Goal: Task Accomplishment & Management: Manage account settings

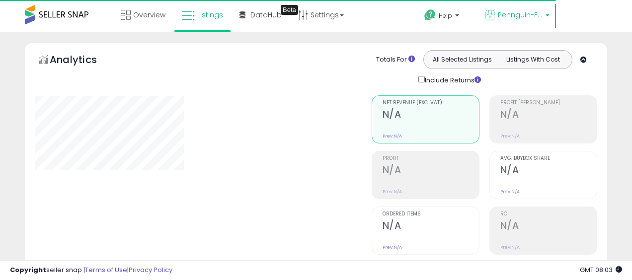
click at [528, 12] on span "Pennguin-FR-Home" at bounding box center [520, 15] width 45 height 10
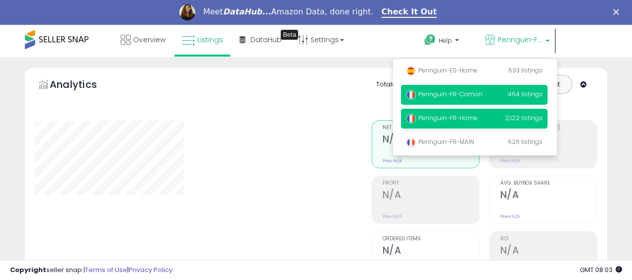
drag, startPoint x: 474, startPoint y: 72, endPoint x: 459, endPoint y: 92, distance: 25.2
click at [463, 86] on ul "Pennguin-ES-Home 693 listings Pennguin-FR-Camon Pennguin-FR-Home" at bounding box center [475, 107] width 164 height 96
click at [459, 92] on span "Pennguin-FR-Camon" at bounding box center [444, 94] width 77 height 8
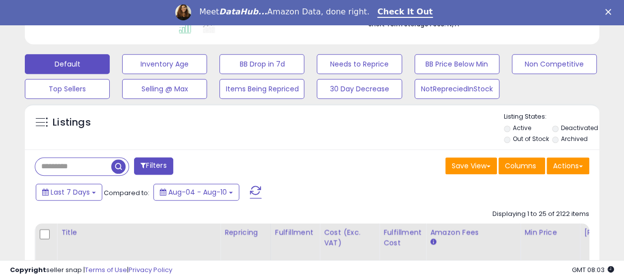
scroll to position [283, 0]
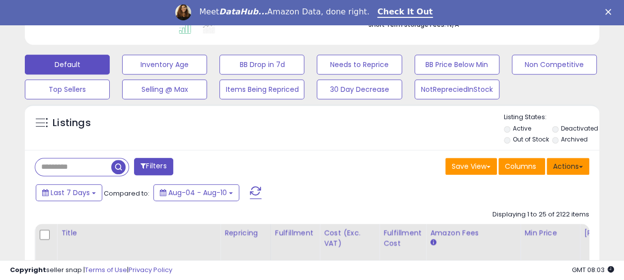
click at [568, 163] on button "Actions" at bounding box center [568, 166] width 43 height 17
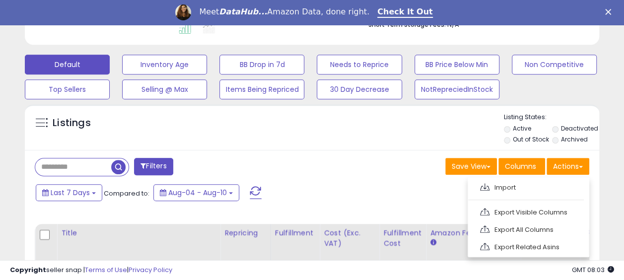
click at [389, 139] on div "Listings" at bounding box center [312, 130] width 575 height 34
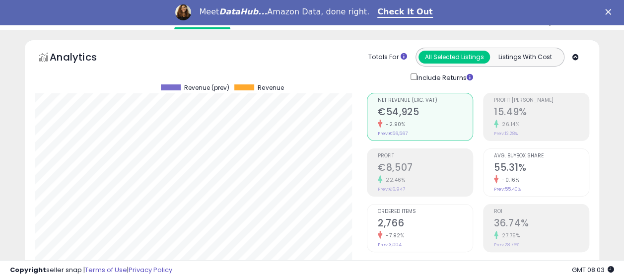
scroll to position [0, 0]
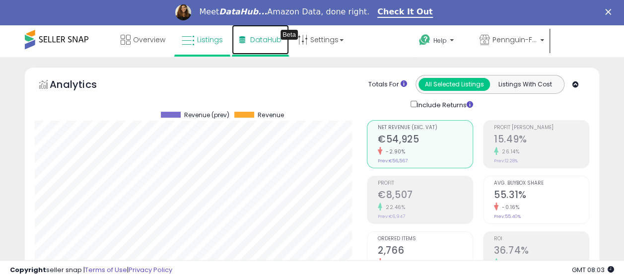
click at [275, 45] on link "DataHub Beta" at bounding box center [260, 40] width 57 height 30
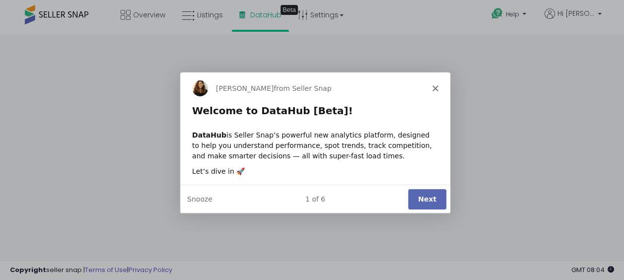
click at [426, 202] on button "Next" at bounding box center [426, 199] width 38 height 20
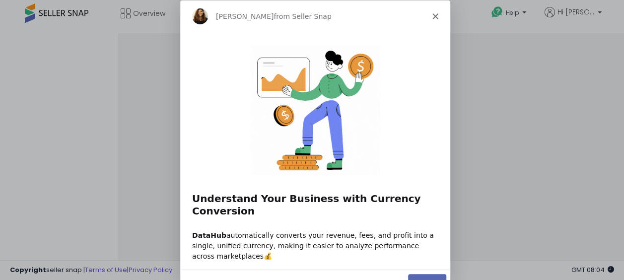
scroll to position [2, 0]
click at [423, 274] on button "Next" at bounding box center [426, 284] width 38 height 20
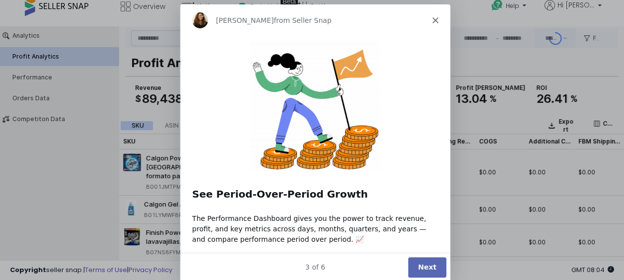
scroll to position [10, 0]
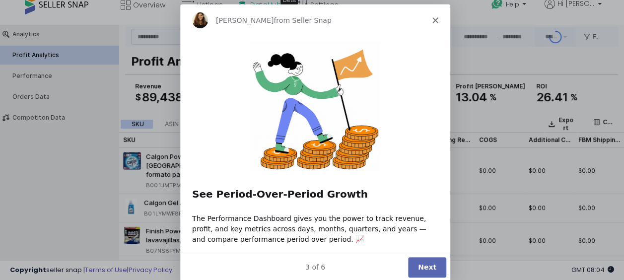
click at [425, 268] on button "Next" at bounding box center [426, 267] width 38 height 20
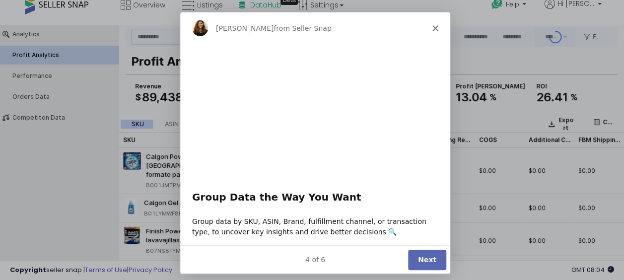
scroll to position [0, 0]
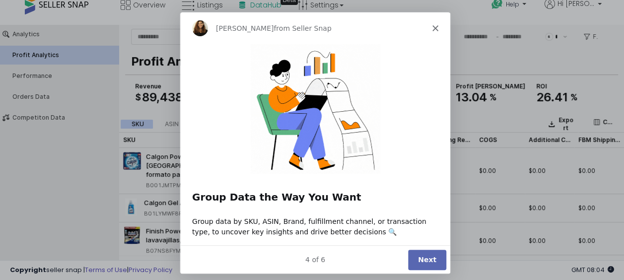
click at [420, 257] on button "Next" at bounding box center [426, 259] width 38 height 20
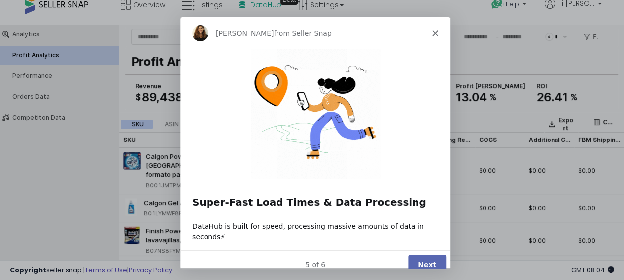
click at [425, 254] on button "Next" at bounding box center [426, 264] width 38 height 20
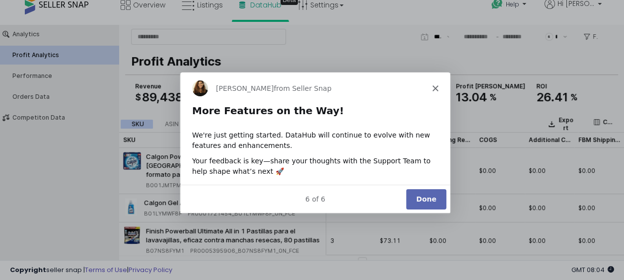
click at [431, 196] on button "Done" at bounding box center [425, 199] width 40 height 20
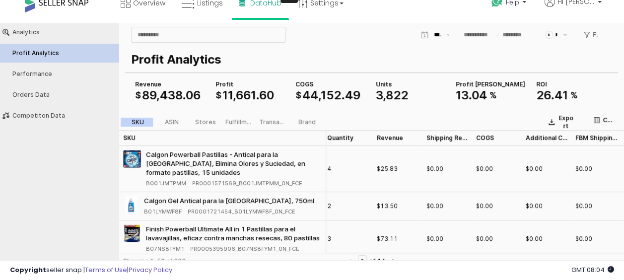
scroll to position [1, 0]
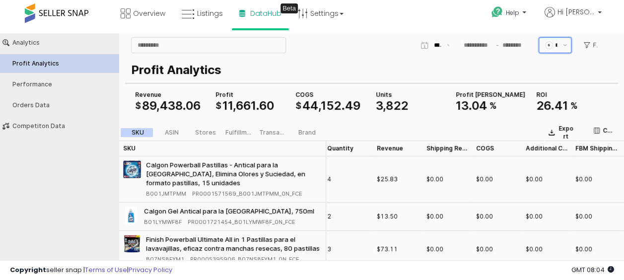
click at [549, 44] on span "$" at bounding box center [549, 45] width 7 height 7
click at [548, 82] on span "€" at bounding box center [549, 81] width 7 height 7
type input "***"
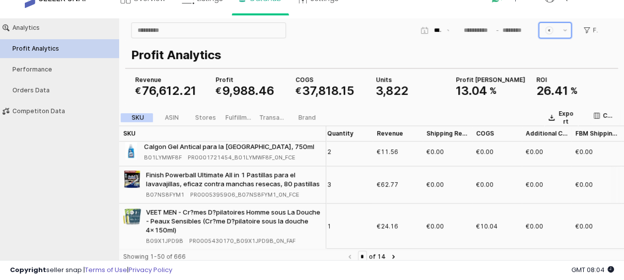
scroll to position [0, 3]
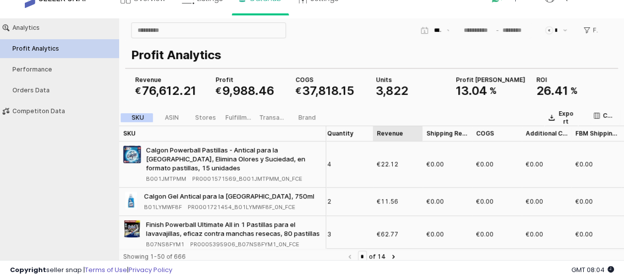
click at [392, 135] on div "Revenue Revenue" at bounding box center [398, 134] width 50 height 16
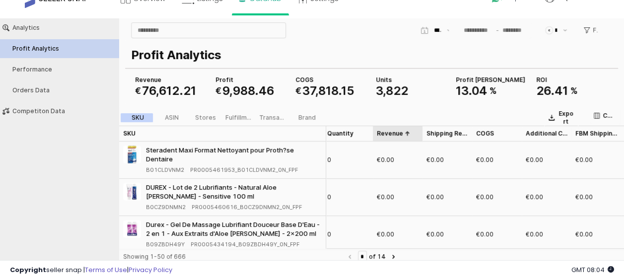
click at [392, 135] on div "Revenue Revenue" at bounding box center [398, 134] width 50 height 16
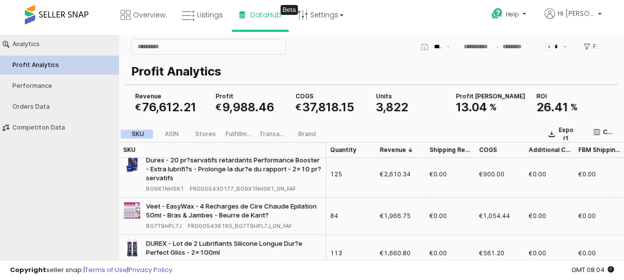
scroll to position [7, 0]
click at [441, 47] on div "App Frame" at bounding box center [435, 46] width 15 height 15
click at [468, 76] on p "Profit Analytics" at bounding box center [369, 72] width 477 height 18
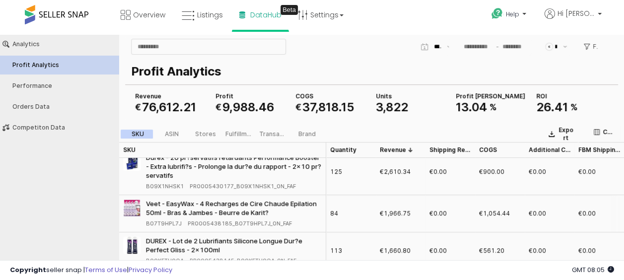
scroll to position [0, 0]
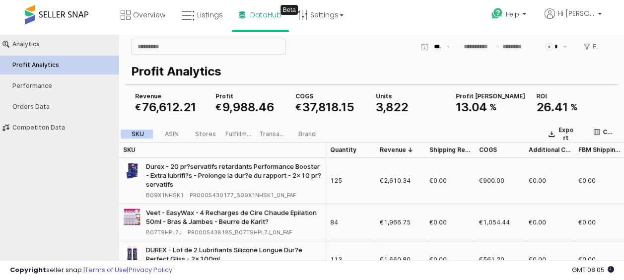
click at [39, 187] on div "Analytics Profit Analytics Performance Orders Data Competiton Data" at bounding box center [59, 157] width 119 height 244
click at [48, 123] on button "Competiton Data" at bounding box center [60, 127] width 126 height 19
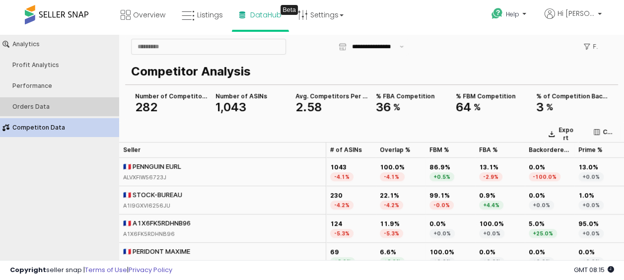
click at [53, 103] on div "Orders Data" at bounding box center [64, 106] width 104 height 7
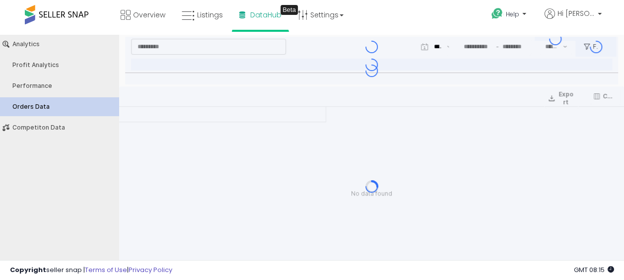
type input "***"
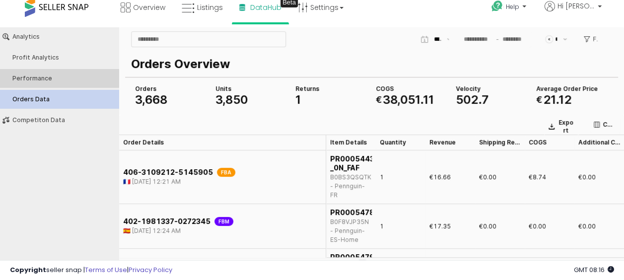
click at [41, 79] on div "Performance" at bounding box center [64, 78] width 104 height 7
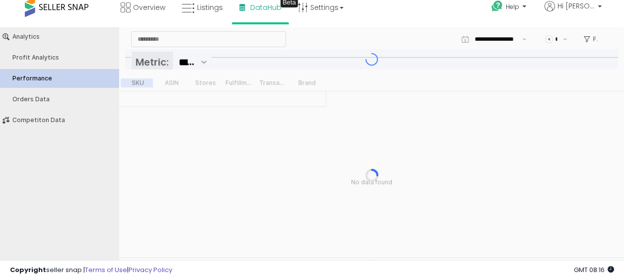
type input "***"
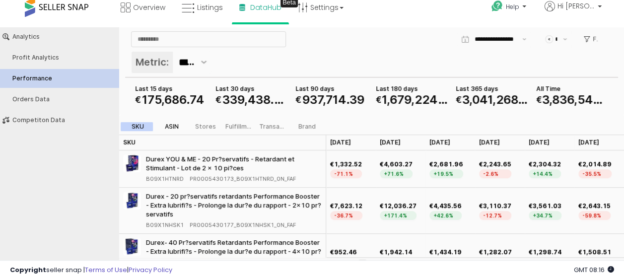
click at [171, 123] on div "ASIN" at bounding box center [171, 126] width 14 height 7
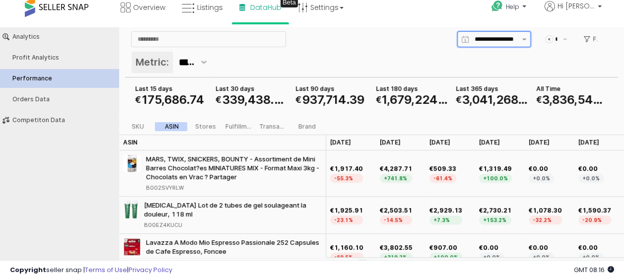
click at [523, 37] on button "Show suggestions" at bounding box center [525, 39] width 12 height 15
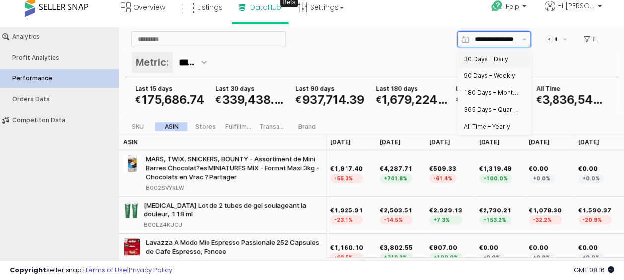
click at [501, 62] on div "30 Days – Daily" at bounding box center [491, 59] width 55 height 8
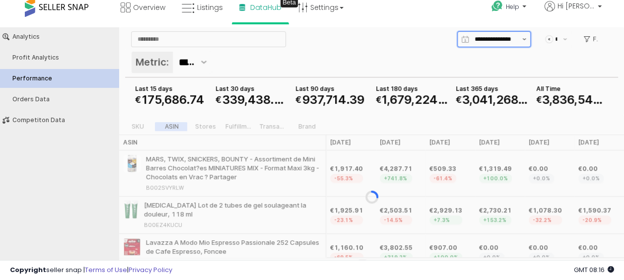
click at [524, 41] on button "Show suggestions" at bounding box center [525, 39] width 12 height 15
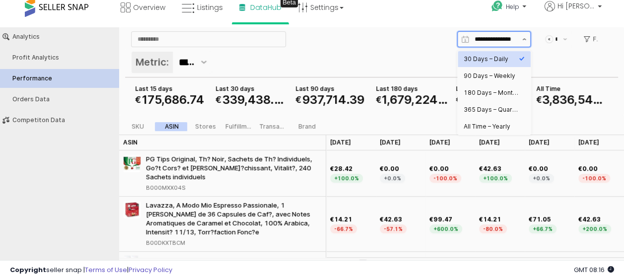
scroll to position [0, 3]
click at [481, 127] on div "All Time – Yearly" at bounding box center [491, 127] width 55 height 8
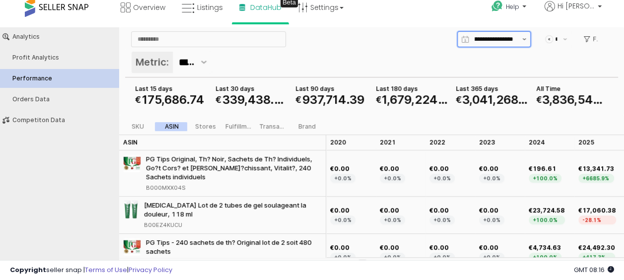
click at [521, 37] on button "Show suggestions" at bounding box center [525, 39] width 12 height 15
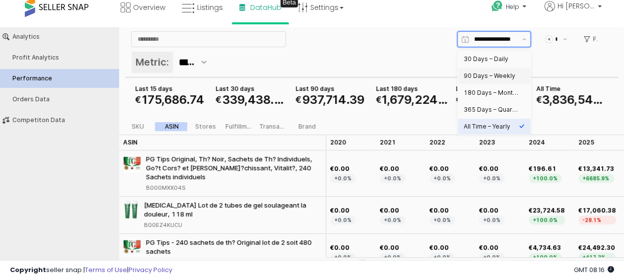
click at [489, 75] on div "90 Days – Weekly" at bounding box center [491, 76] width 55 height 8
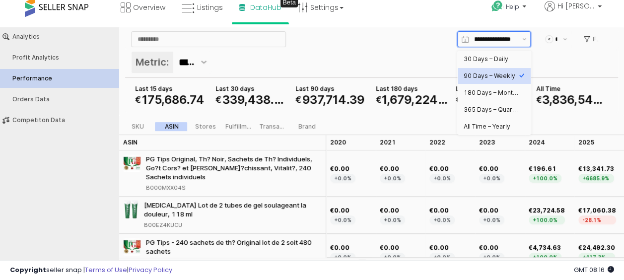
type input "**********"
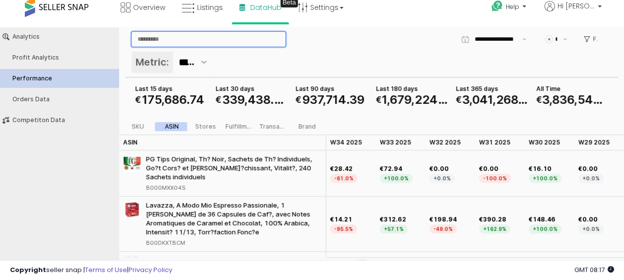
click at [220, 39] on input "App Frame" at bounding box center [209, 39] width 154 height 15
type input "*******"
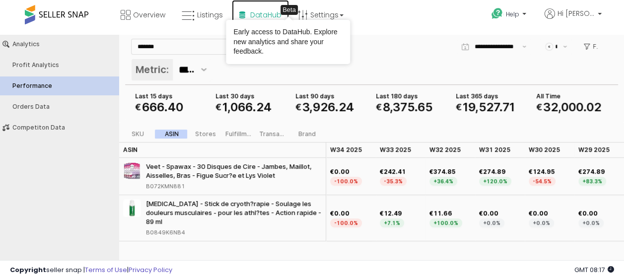
click at [263, 10] on span "DataHub" at bounding box center [265, 15] width 31 height 10
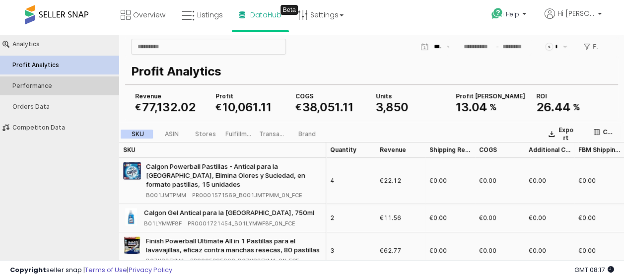
click at [47, 81] on button "Performance" at bounding box center [60, 86] width 126 height 19
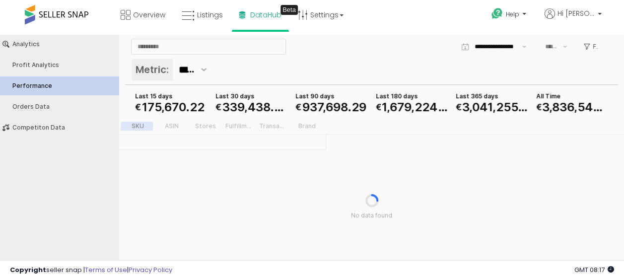
type input "***"
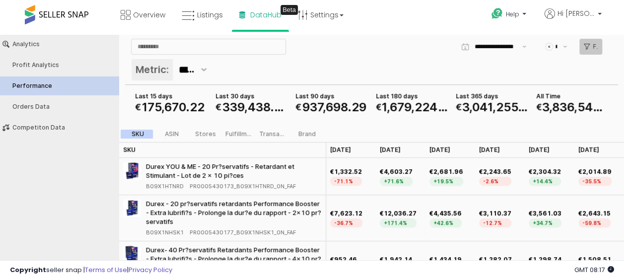
click at [589, 46] on icon "App Frame" at bounding box center [587, 47] width 6 height 6
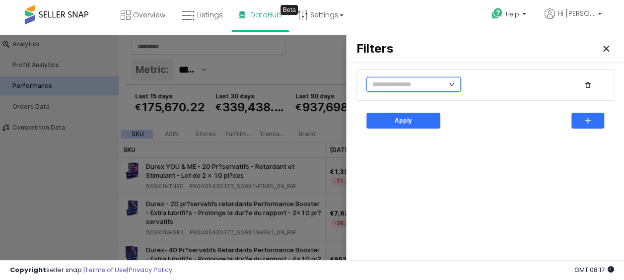
click at [444, 82] on input "text" at bounding box center [414, 84] width 94 height 15
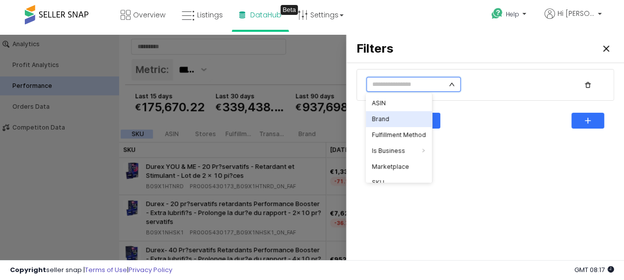
click at [408, 121] on li "Brand" at bounding box center [399, 119] width 66 height 16
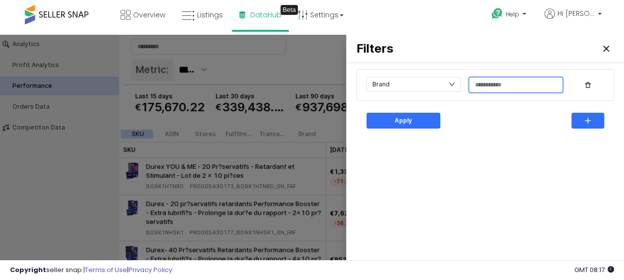
click at [510, 85] on input "text" at bounding box center [515, 85] width 93 height 15
type input "*******"
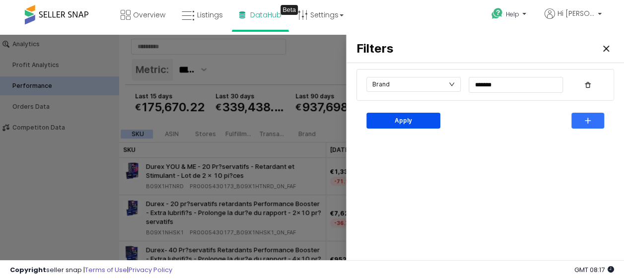
click at [427, 120] on div "Apply" at bounding box center [403, 120] width 65 height 15
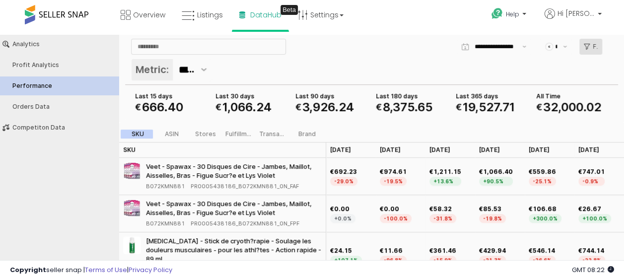
click at [586, 45] on icon "App Frame" at bounding box center [587, 47] width 6 height 6
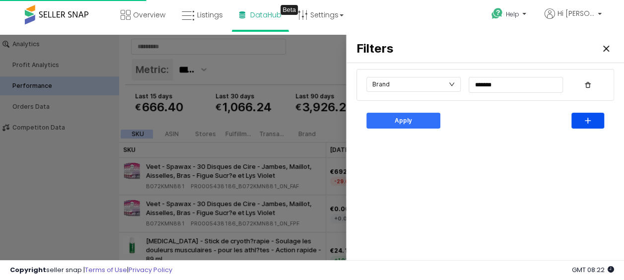
click at [597, 116] on div "button" at bounding box center [588, 120] width 24 height 15
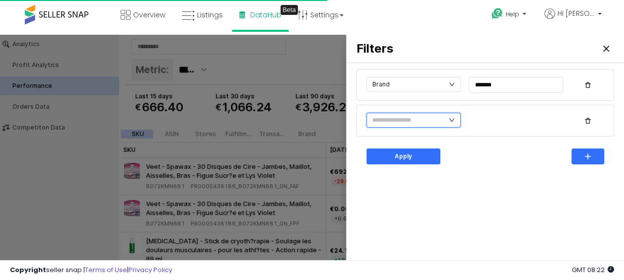
click at [435, 118] on input "text" at bounding box center [414, 120] width 94 height 15
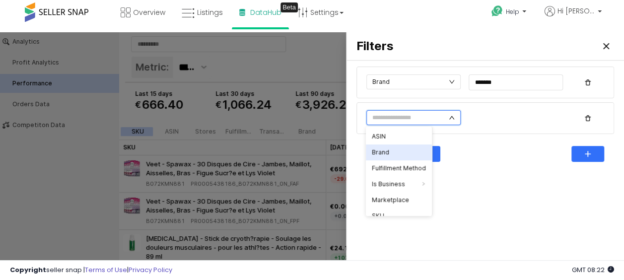
scroll to position [3, 0]
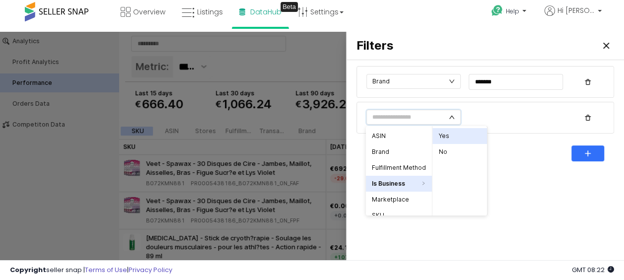
click at [461, 135] on li "Yes" at bounding box center [460, 136] width 55 height 16
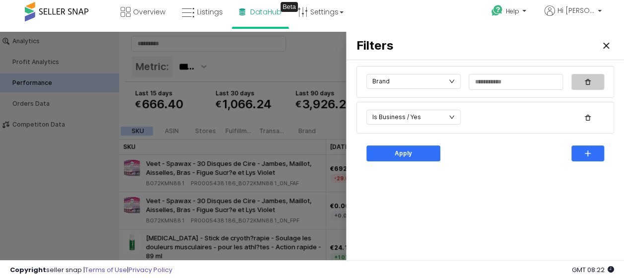
click at [588, 78] on div "button" at bounding box center [588, 82] width 24 height 15
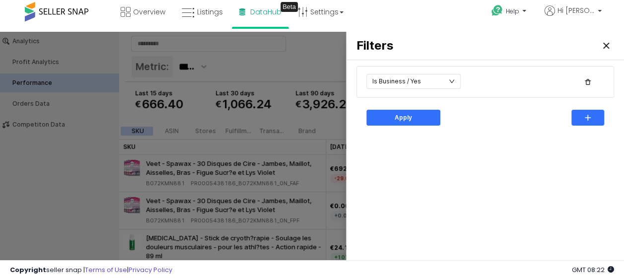
click at [418, 102] on div "Apply" at bounding box center [486, 118] width 258 height 32
click at [390, 114] on div "Apply" at bounding box center [403, 117] width 65 height 15
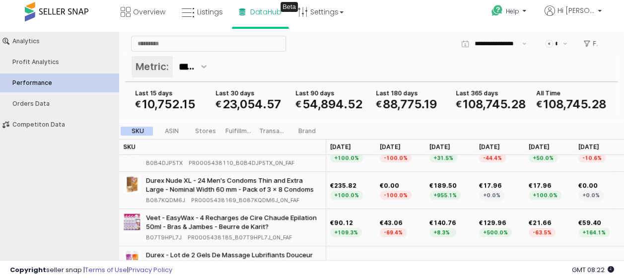
scroll to position [0, 0]
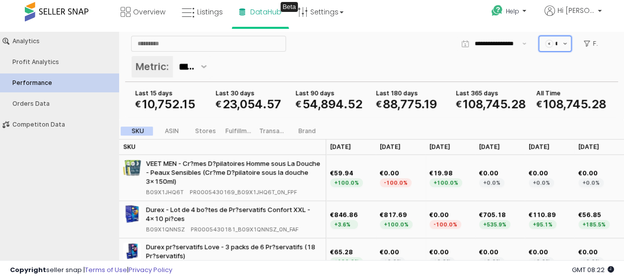
click at [565, 45] on button "Show suggestions" at bounding box center [565, 43] width 12 height 15
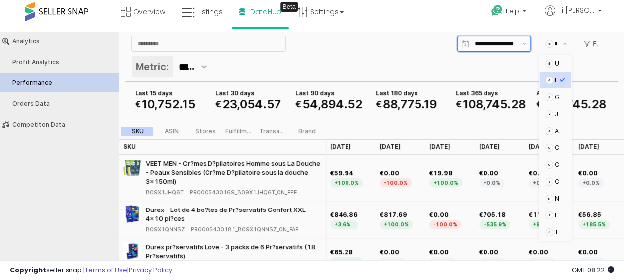
click at [497, 38] on div "App Frame" at bounding box center [494, 43] width 50 height 15
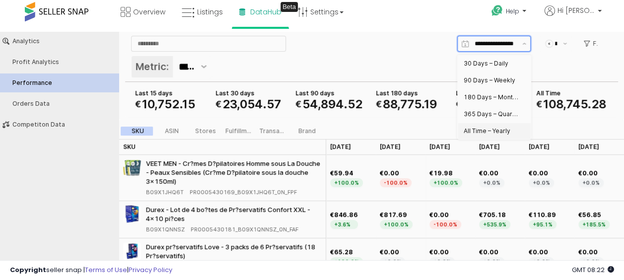
click at [481, 126] on div "All Time – Yearly" at bounding box center [491, 131] width 55 height 10
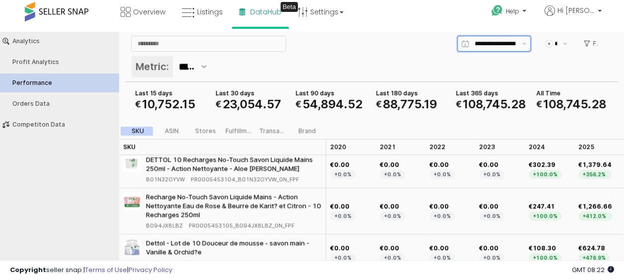
scroll to position [648, 7]
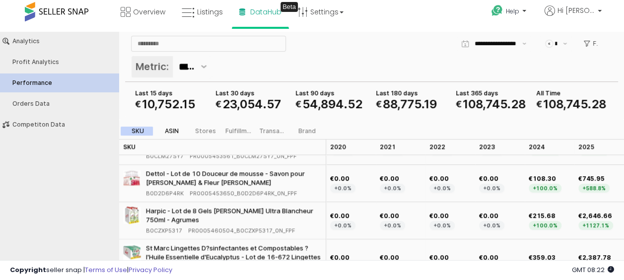
click at [174, 129] on div "ASIN" at bounding box center [171, 131] width 14 height 7
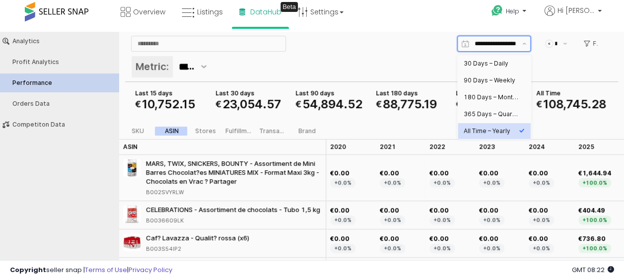
click at [497, 39] on input "**********" at bounding box center [499, 44] width 48 height 10
click at [484, 110] on div "365 Days – Quarterly" at bounding box center [491, 114] width 55 height 8
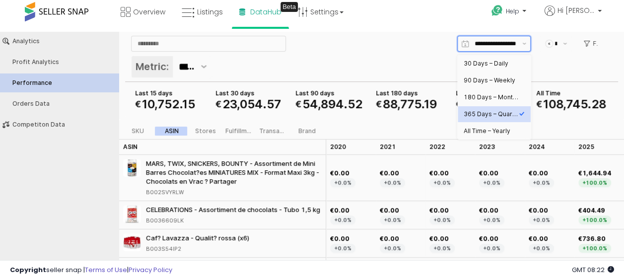
type input "**********"
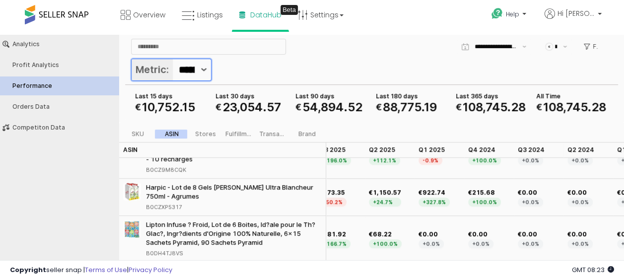
scroll to position [0, 29]
click at [209, 73] on button "Show suggestions" at bounding box center [204, 69] width 14 height 21
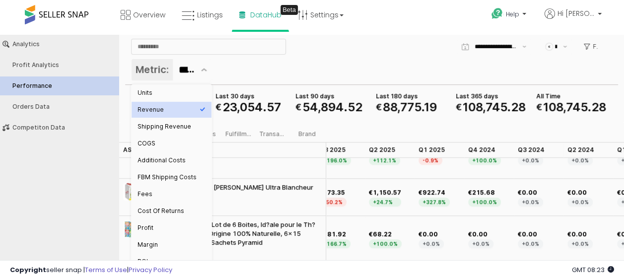
click at [247, 66] on div "Metric: *******" at bounding box center [371, 71] width 481 height 24
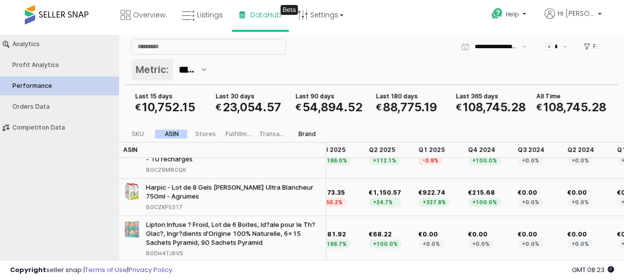
click at [311, 136] on div "Brand" at bounding box center [307, 134] width 17 height 7
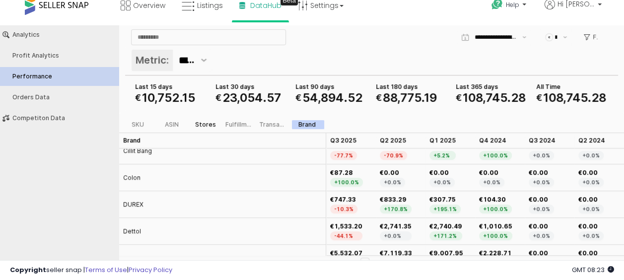
scroll to position [163, 0]
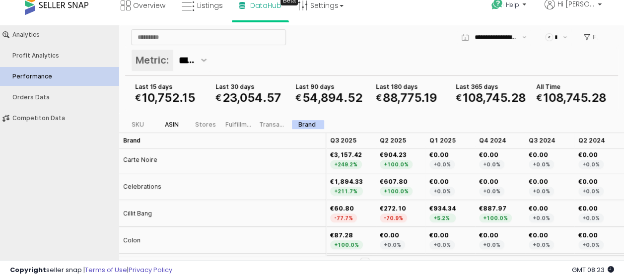
click at [169, 126] on div "ASIN" at bounding box center [171, 124] width 14 height 7
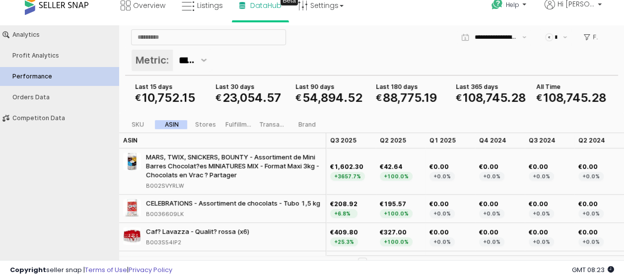
scroll to position [0, 0]
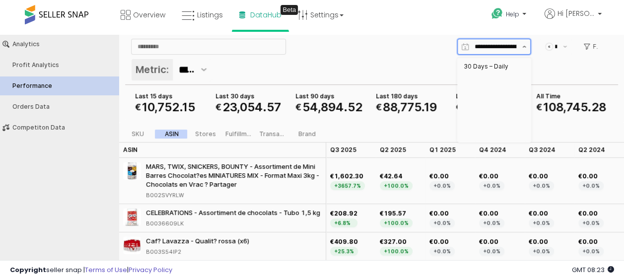
click at [521, 42] on button "Show suggestions" at bounding box center [525, 46] width 12 height 15
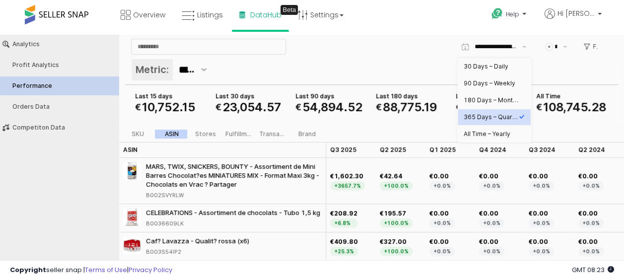
click at [403, 56] on div "**********" at bounding box center [371, 47] width 489 height 20
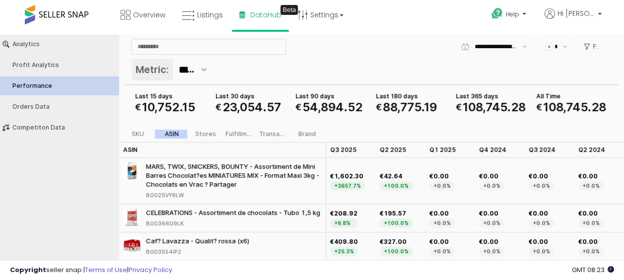
click at [604, 46] on div "Filters" at bounding box center [591, 47] width 31 height 20
click at [595, 43] on p "Filters" at bounding box center [595, 47] width 5 height 8
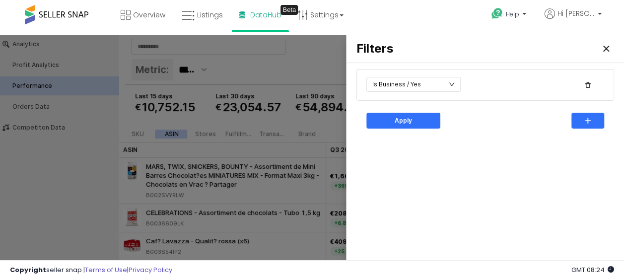
click at [278, 60] on div at bounding box center [312, 161] width 624 height 252
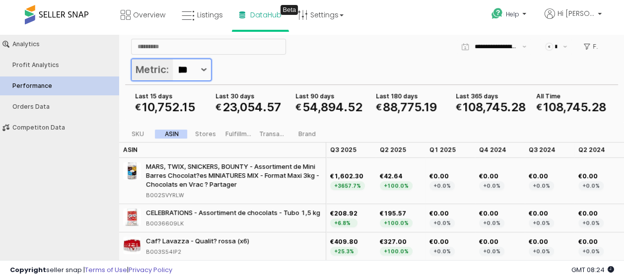
click at [200, 66] on button "Show suggestions" at bounding box center [204, 69] width 14 height 21
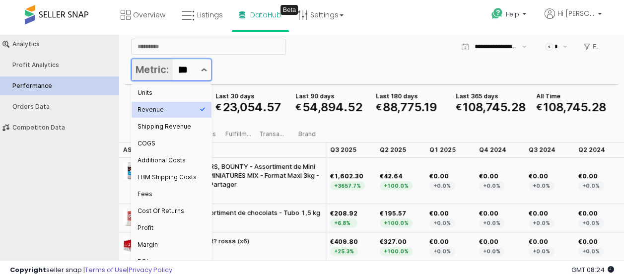
scroll to position [0, 29]
click at [189, 95] on div "Units" at bounding box center [169, 93] width 62 height 8
type input "*****"
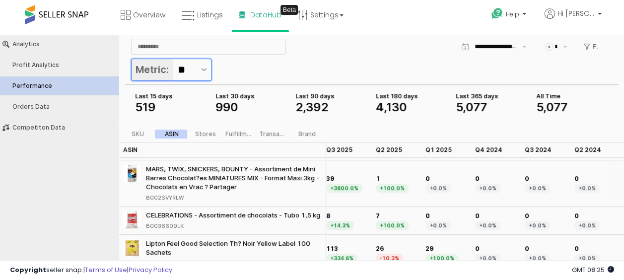
scroll to position [44, 0]
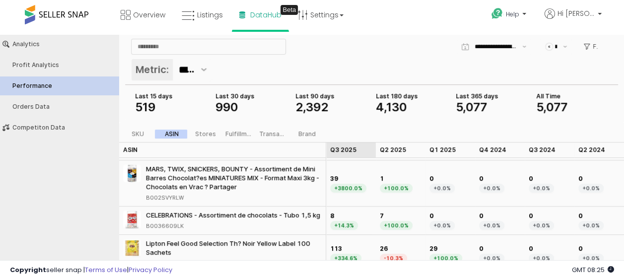
click at [347, 150] on div "Q3 2025 Q3 2025" at bounding box center [351, 150] width 50 height 16
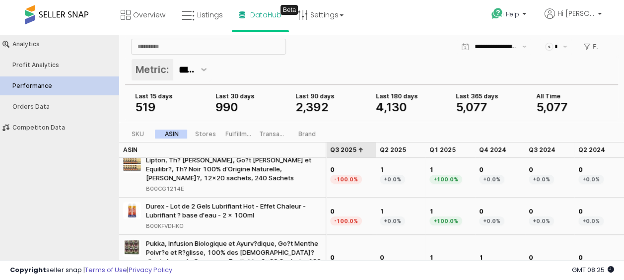
scroll to position [30, 0]
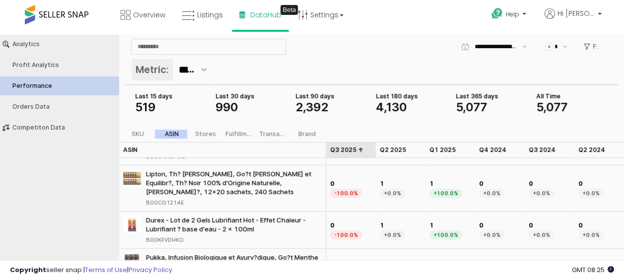
click at [347, 150] on div "Q3 2025 Q3 2025" at bounding box center [351, 150] width 50 height 16
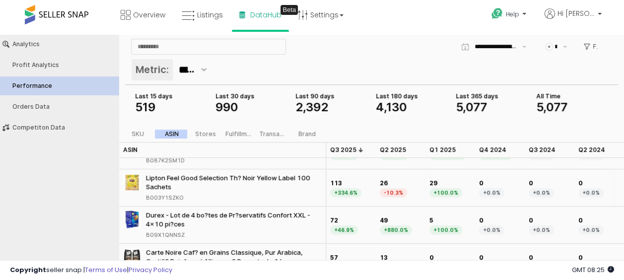
scroll to position [25, 0]
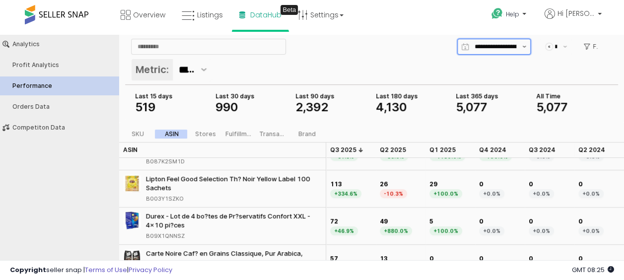
click at [527, 45] on button "Show suggestions" at bounding box center [525, 46] width 12 height 15
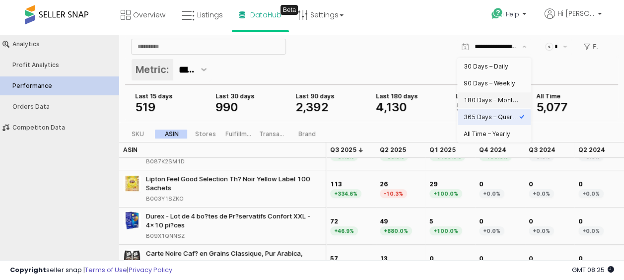
click at [389, 61] on div "Metric: *****" at bounding box center [371, 71] width 481 height 24
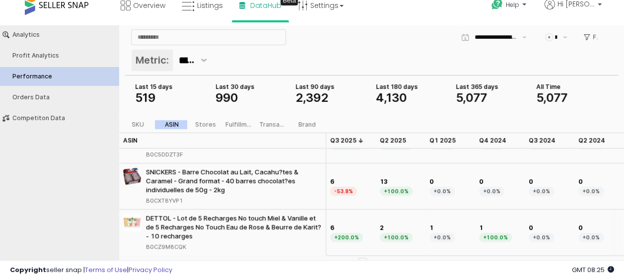
scroll to position [58, 0]
click at [398, 259] on button "Next page" at bounding box center [394, 264] width 12 height 12
type input "*"
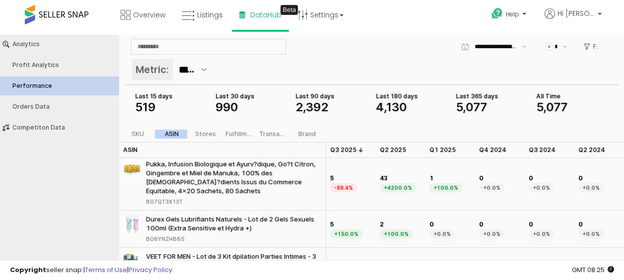
scroll to position [126, 0]
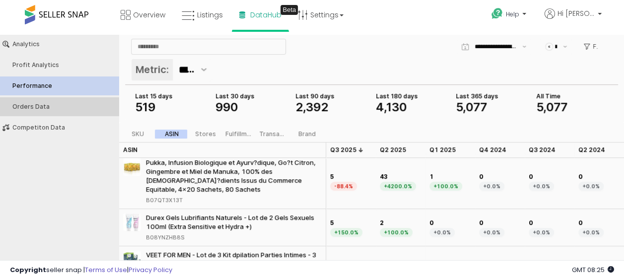
click at [66, 104] on div "Orders Data" at bounding box center [64, 106] width 104 height 7
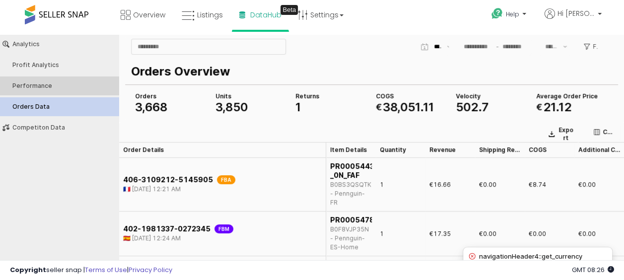
click at [55, 78] on button "Performance" at bounding box center [60, 86] width 126 height 19
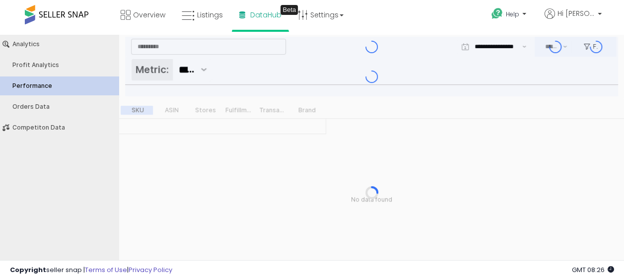
type input "***"
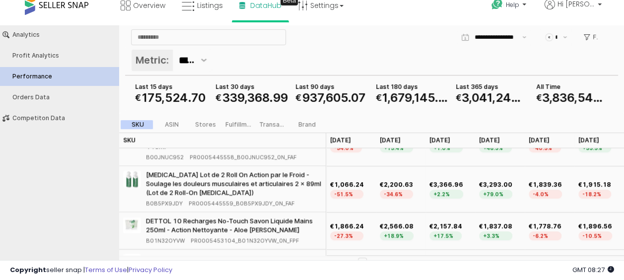
scroll to position [0, 0]
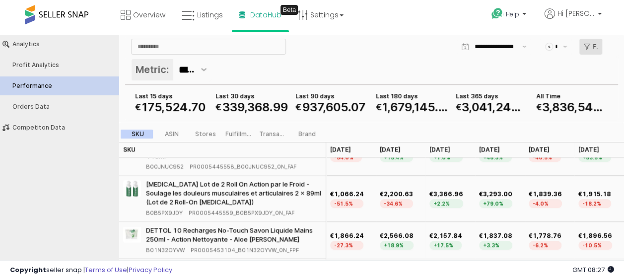
click at [596, 50] on p "Filters" at bounding box center [595, 47] width 5 height 8
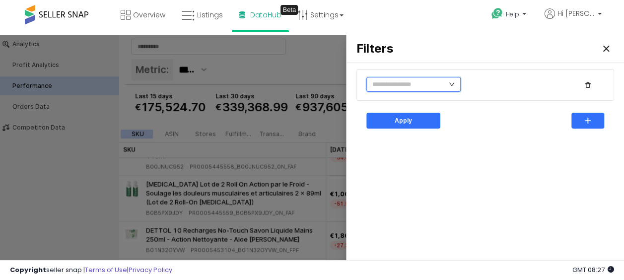
click at [457, 88] on input "text" at bounding box center [414, 84] width 94 height 15
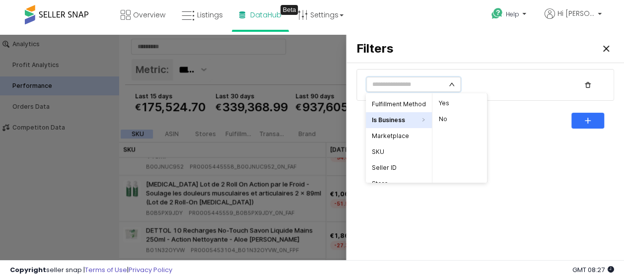
scroll to position [32, 0]
click at [460, 90] on input "text" at bounding box center [414, 84] width 94 height 15
click at [450, 101] on li "Yes" at bounding box center [460, 103] width 55 height 16
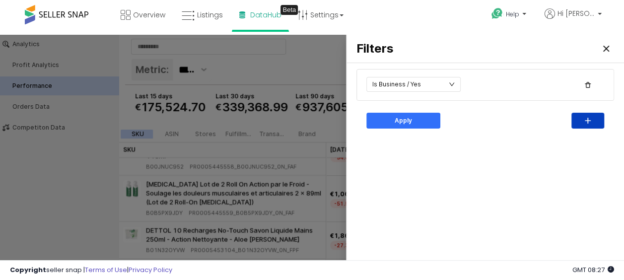
click at [594, 118] on div "button" at bounding box center [588, 120] width 24 height 15
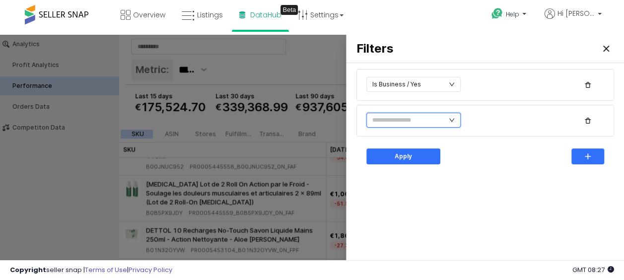
click at [409, 118] on input "text" at bounding box center [414, 120] width 94 height 15
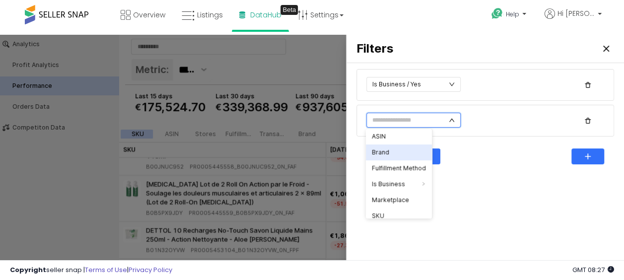
scroll to position [0, 0]
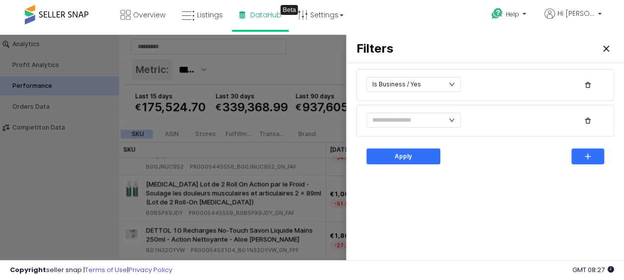
click at [506, 211] on div "Is Business / Yes Apply" at bounding box center [486, 175] width 266 height 216
click at [398, 158] on p "Apply" at bounding box center [403, 157] width 17 height 8
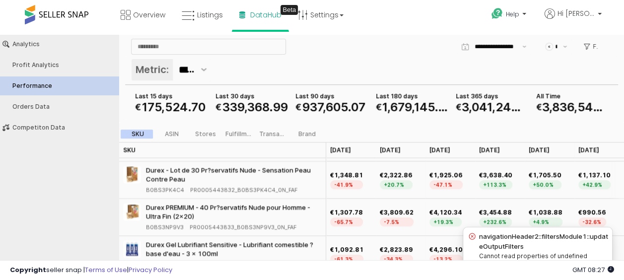
scroll to position [985, 0]
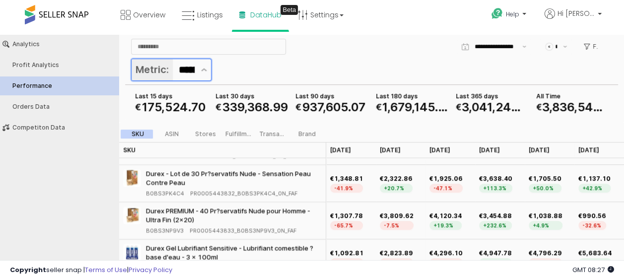
click at [189, 62] on input "*******" at bounding box center [202, 70] width 47 height 16
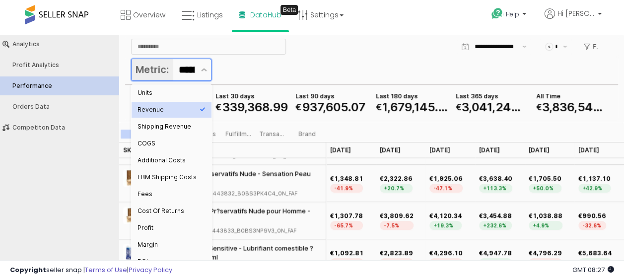
click at [171, 111] on div "Revenue" at bounding box center [169, 110] width 62 height 8
click at [396, 68] on div "Metric: *******" at bounding box center [371, 71] width 481 height 24
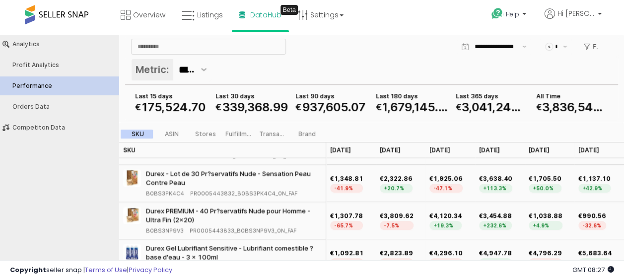
click at [506, 33] on div "Help Contact Support Search Knowledge Hub Request a Feature Profile" at bounding box center [507, 21] width 206 height 42
click at [502, 40] on div "App Frame" at bounding box center [494, 39] width 81 height 4
click at [494, 45] on input "App Frame" at bounding box center [496, 47] width 42 height 10
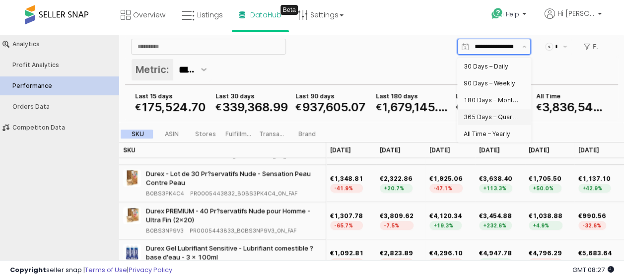
click at [490, 114] on div "365 Days – Quarterly" at bounding box center [491, 117] width 55 height 8
type input "**********"
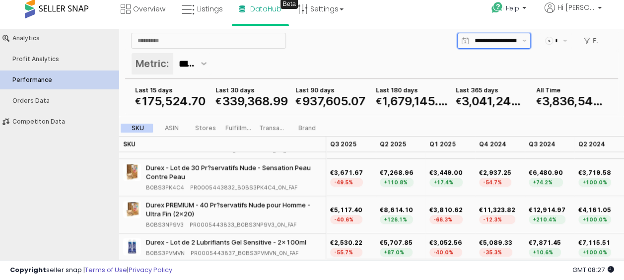
scroll to position [0, 0]
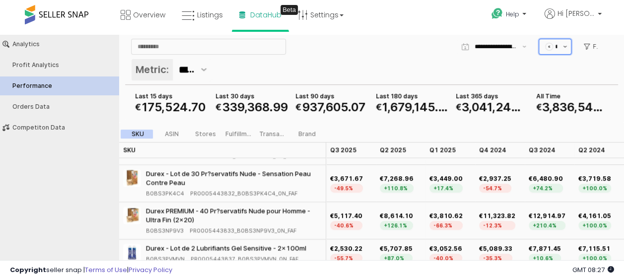
click at [561, 47] on button "Show suggestions" at bounding box center [565, 46] width 12 height 15
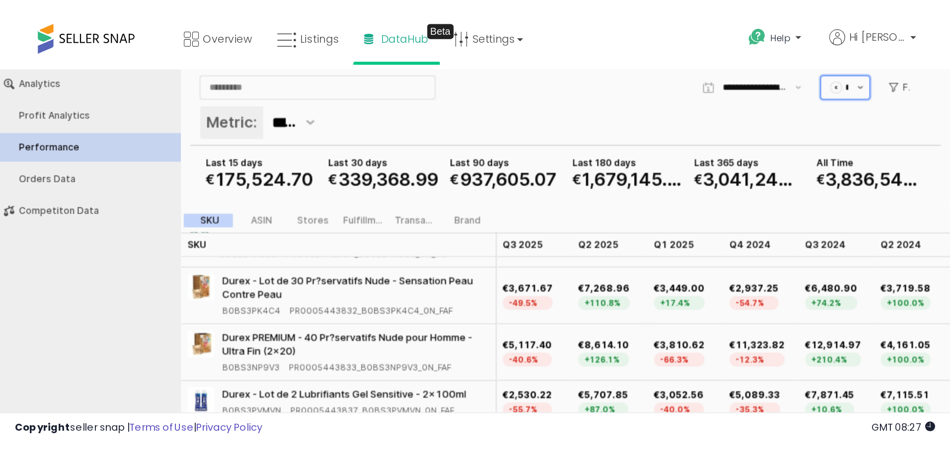
scroll to position [0, 10]
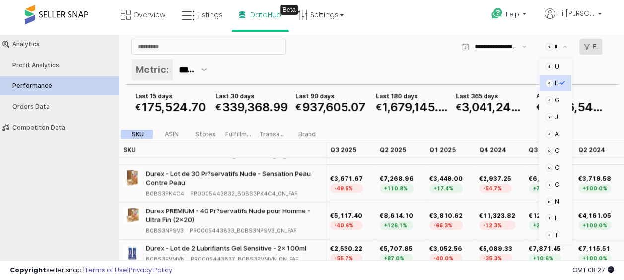
click at [599, 53] on button "Filters" at bounding box center [591, 47] width 23 height 16
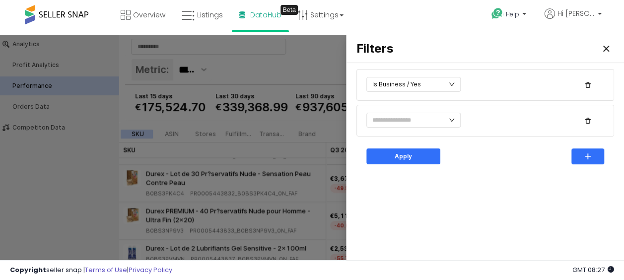
click at [443, 109] on div at bounding box center [486, 121] width 258 height 32
click at [439, 116] on input "text" at bounding box center [414, 120] width 94 height 15
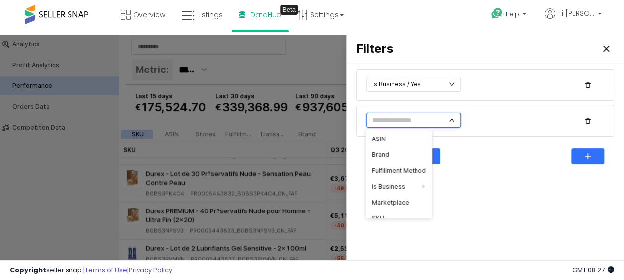
click at [439, 116] on input "text" at bounding box center [414, 120] width 94 height 15
click at [469, 38] on div "Filters" at bounding box center [486, 49] width 278 height 28
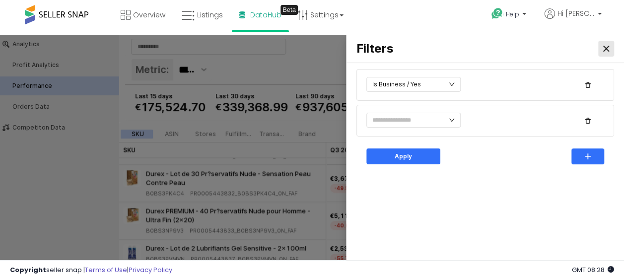
click at [603, 50] on div "Close" at bounding box center [606, 48] width 15 height 15
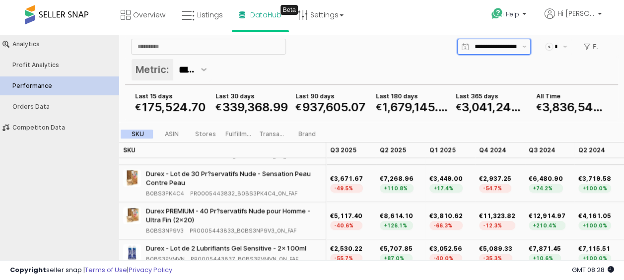
click at [498, 44] on input "**********" at bounding box center [507, 47] width 64 height 10
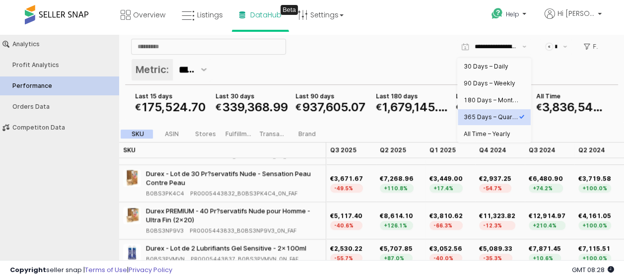
click at [411, 56] on div "**********" at bounding box center [371, 47] width 489 height 20
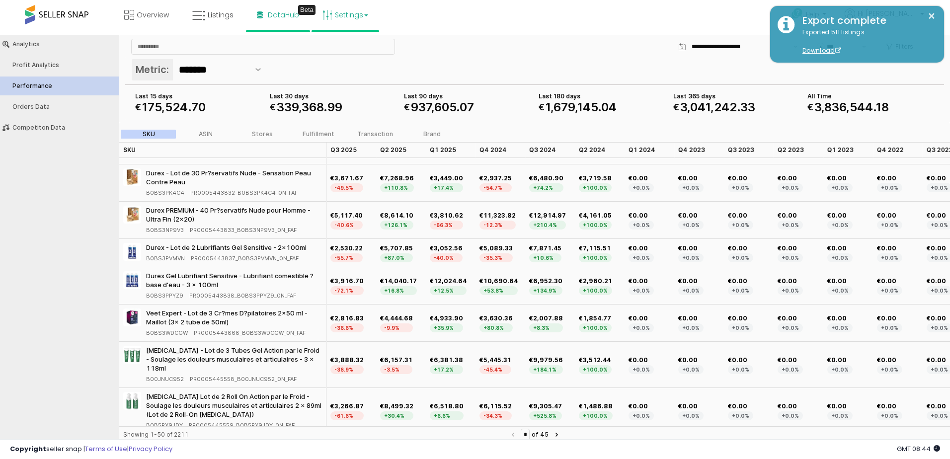
scroll to position [985, 0]
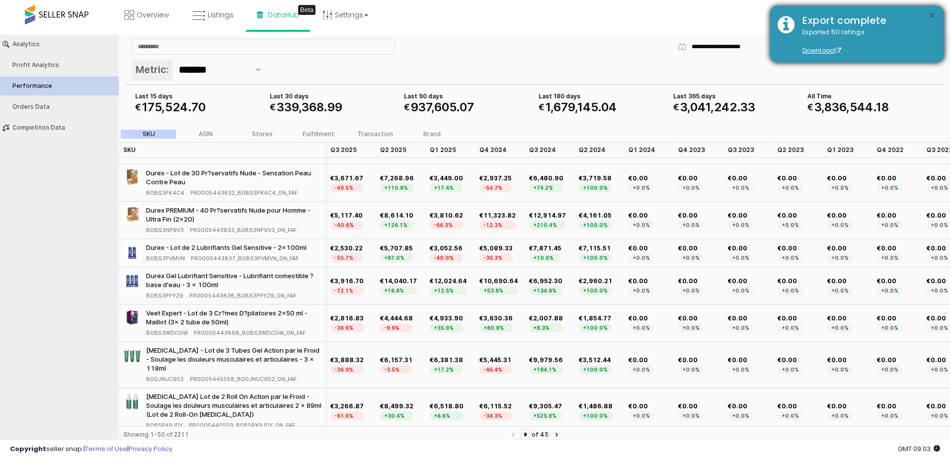
click at [624, 12] on button "×" at bounding box center [932, 16] width 8 height 12
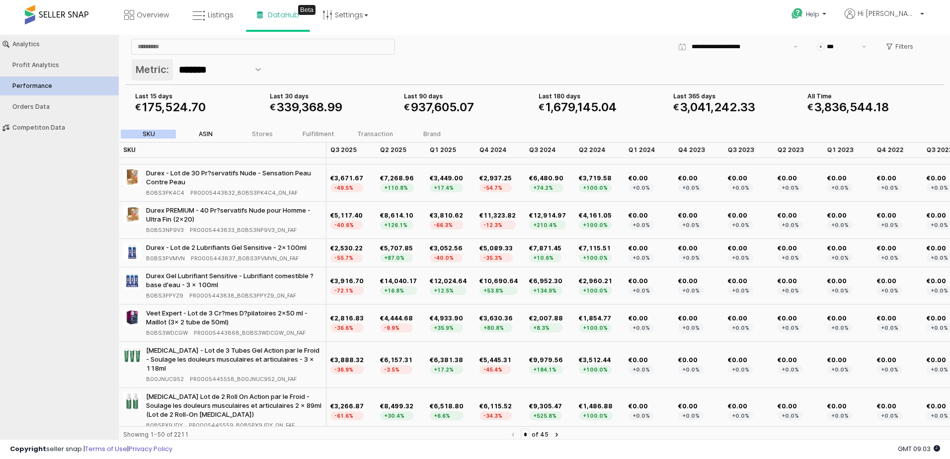
click at [202, 131] on div "ASIN" at bounding box center [206, 134] width 14 height 7
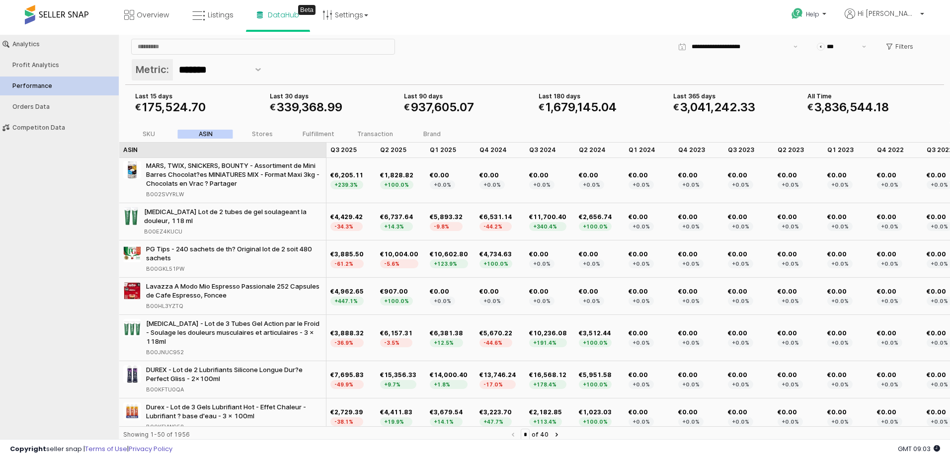
scroll to position [0, 0]
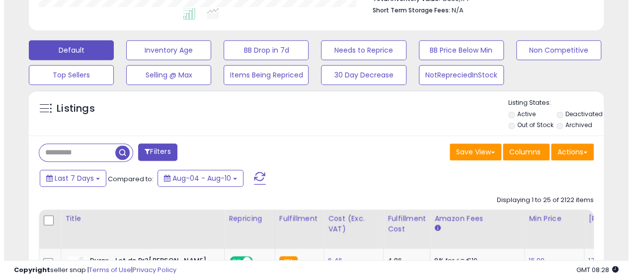
scroll to position [271, 0]
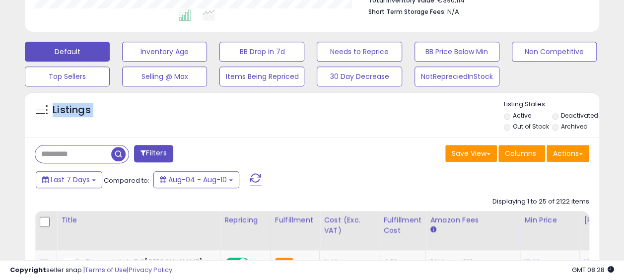
drag, startPoint x: 163, startPoint y: 89, endPoint x: 100, endPoint y: 65, distance: 68.1
drag, startPoint x: 100, startPoint y: 65, endPoint x: 94, endPoint y: 79, distance: 15.9
click at [122, 62] on button "Top Sellers" at bounding box center [164, 52] width 85 height 20
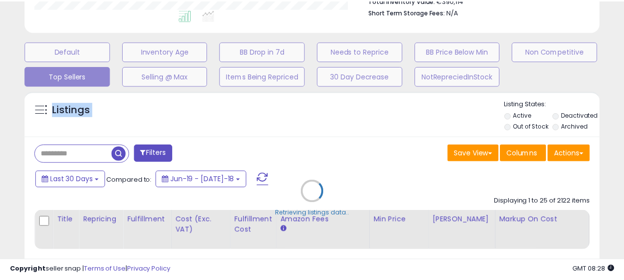
scroll to position [204, 337]
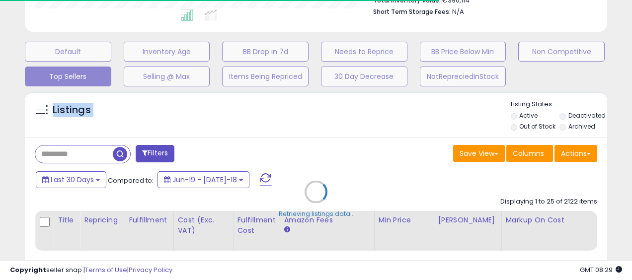
select select "**"
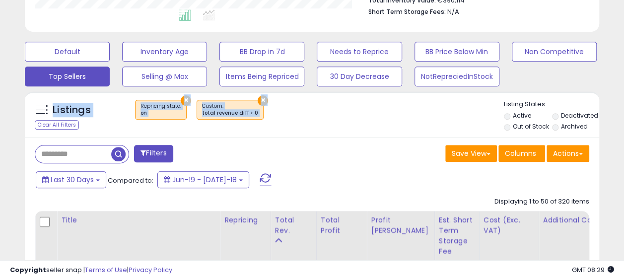
scroll to position [496610, 496481]
click at [280, 123] on div "× Repricing state : on × total revenue diff > 0" at bounding box center [314, 114] width 382 height 28
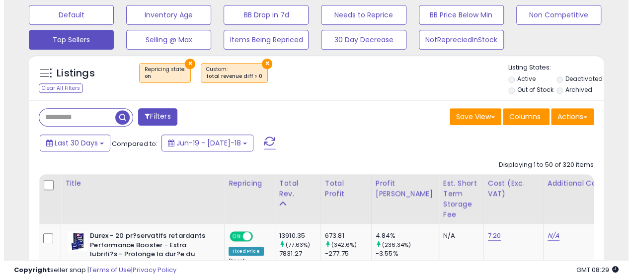
scroll to position [204, 332]
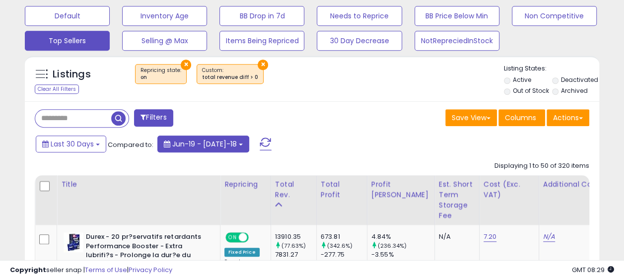
click at [218, 141] on span "Jun-19 - [DATE]-18" at bounding box center [204, 144] width 65 height 10
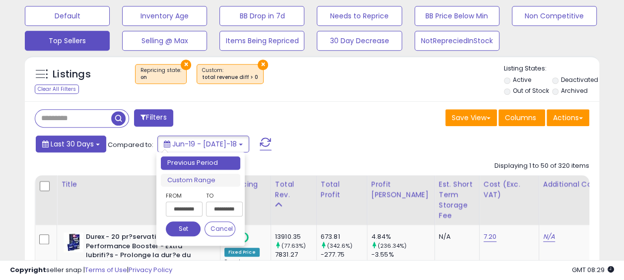
click at [98, 150] on button "Last 30 Days" at bounding box center [71, 144] width 71 height 17
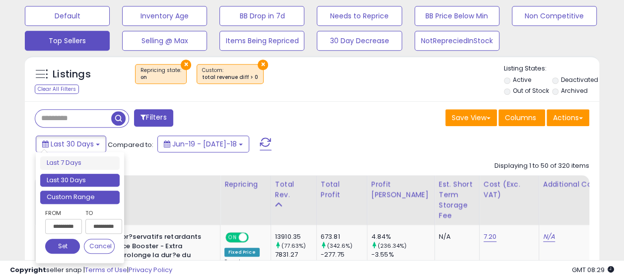
click at [72, 199] on li "Custom Range" at bounding box center [79, 197] width 79 height 13
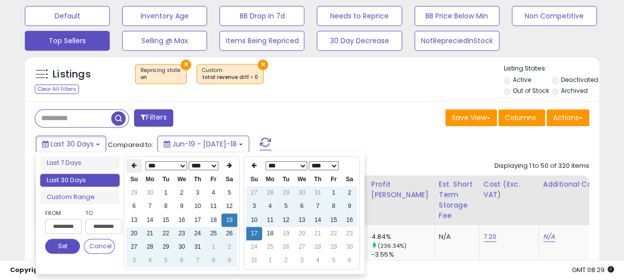
click at [130, 167] on th at bounding box center [134, 166] width 16 height 14
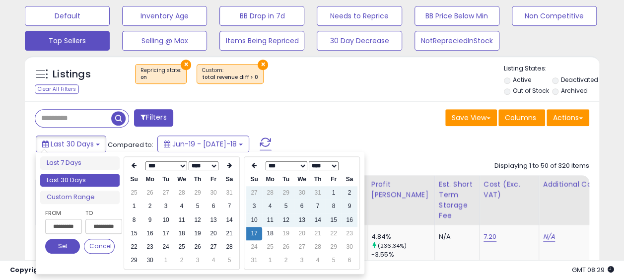
click at [130, 167] on th at bounding box center [134, 166] width 16 height 14
click at [188, 188] on td "1" at bounding box center [182, 192] width 16 height 13
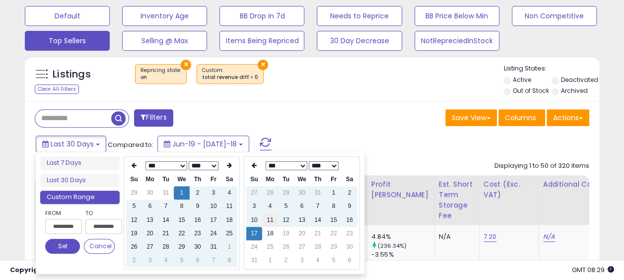
type input "**********"
click at [255, 227] on td "17" at bounding box center [254, 233] width 16 height 13
type input "**********"
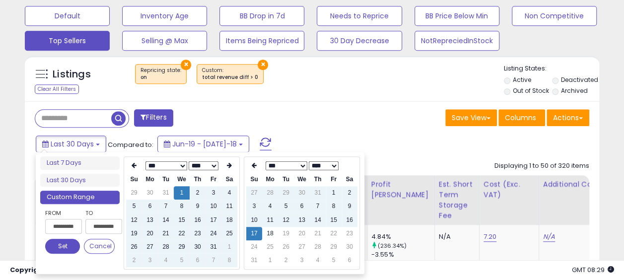
click at [253, 232] on td "17" at bounding box center [254, 233] width 16 height 13
type input "**********"
click at [53, 243] on button "Set" at bounding box center [62, 246] width 35 height 15
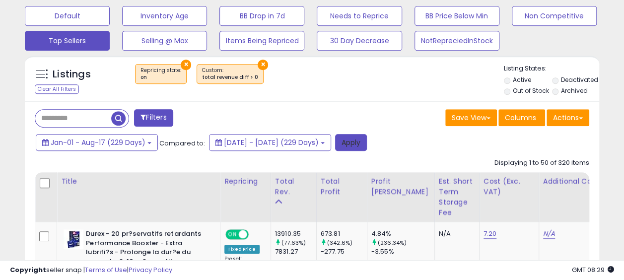
click at [367, 149] on button "Apply" at bounding box center [351, 142] width 32 height 17
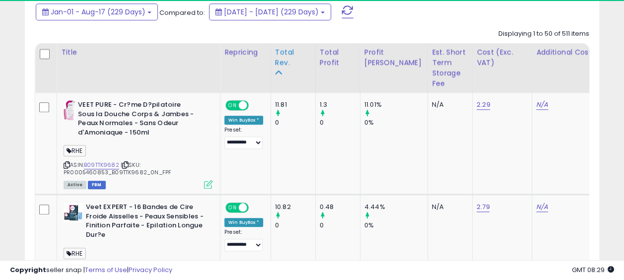
scroll to position [433, 0]
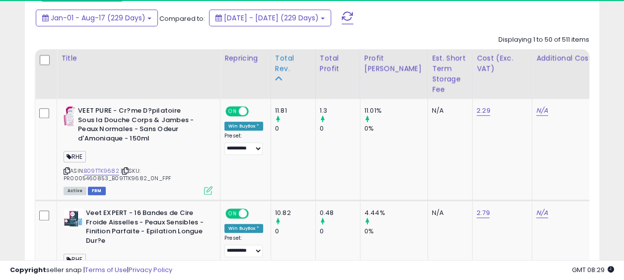
click at [278, 74] on div "Total Rev." at bounding box center [293, 68] width 36 height 31
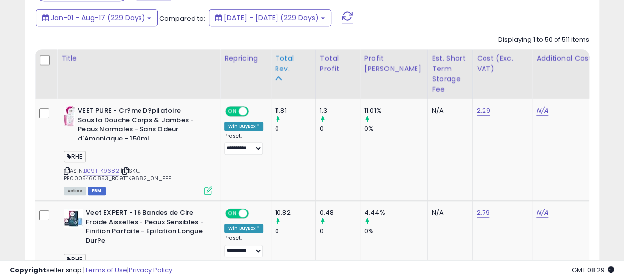
scroll to position [204, 332]
click at [278, 83] on div "Total Rev." at bounding box center [293, 68] width 36 height 31
click at [287, 70] on div "Total Rev." at bounding box center [293, 63] width 36 height 21
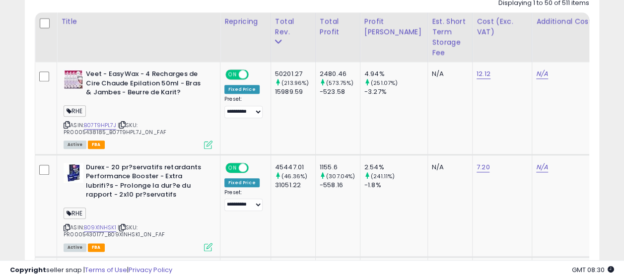
scroll to position [313, 0]
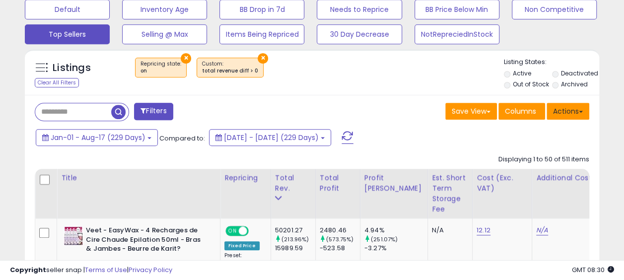
click at [565, 111] on button "Actions" at bounding box center [568, 111] width 43 height 17
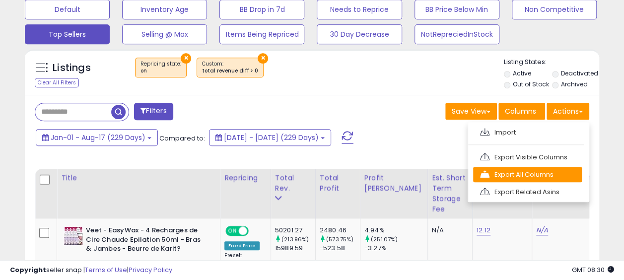
click at [508, 174] on link "Export All Columns" at bounding box center [527, 174] width 109 height 15
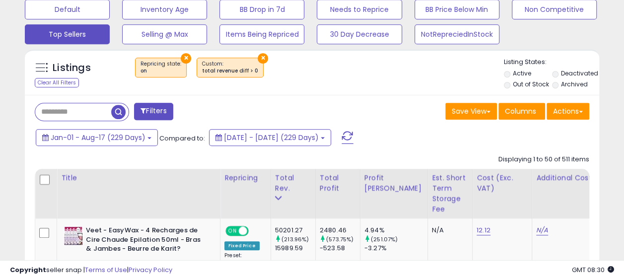
click at [370, 87] on div "Listings Clear All Filters × Repricing state : on" at bounding box center [312, 75] width 575 height 34
click at [564, 106] on button "Actions" at bounding box center [568, 111] width 43 height 17
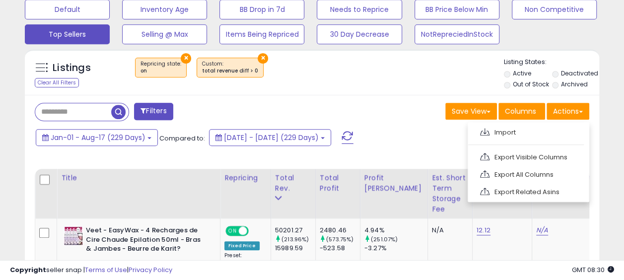
click at [398, 84] on div "Listings Clear All Filters × Repricing state : on" at bounding box center [312, 75] width 575 height 34
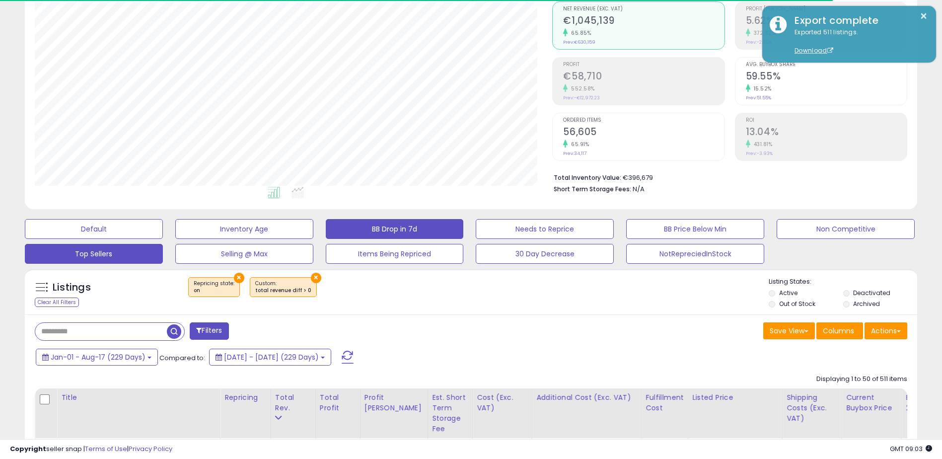
scroll to position [0, 0]
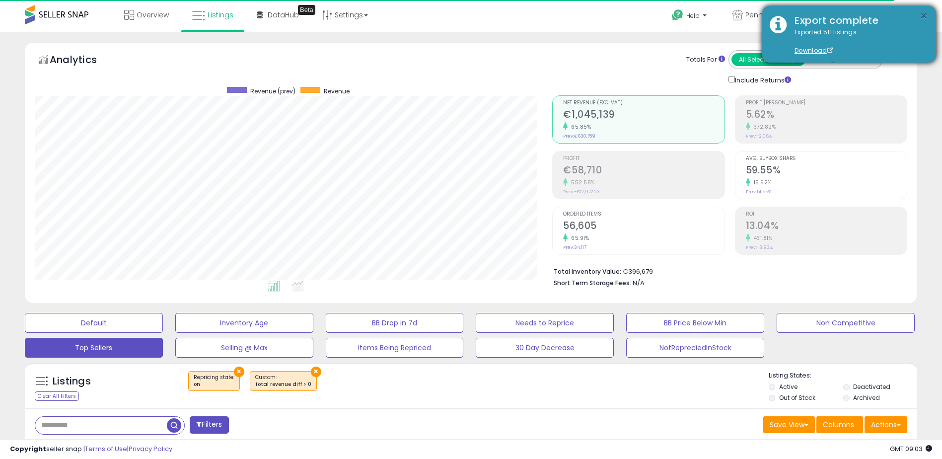
click at [624, 14] on button "×" at bounding box center [924, 16] width 8 height 12
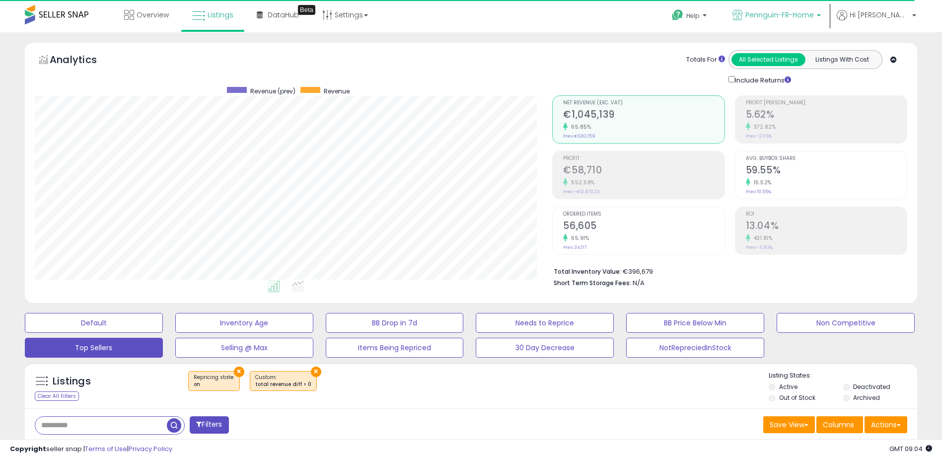
click at [624, 16] on span "Pennguin-FR-Home" at bounding box center [780, 15] width 69 height 10
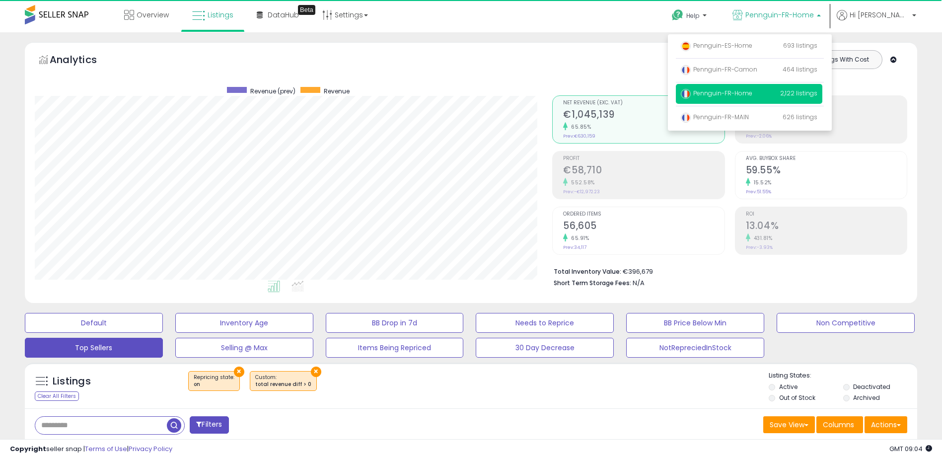
click at [570, 77] on div "Totals For All Selected Listings Listings With Cost Include Returns" at bounding box center [726, 67] width 348 height 35
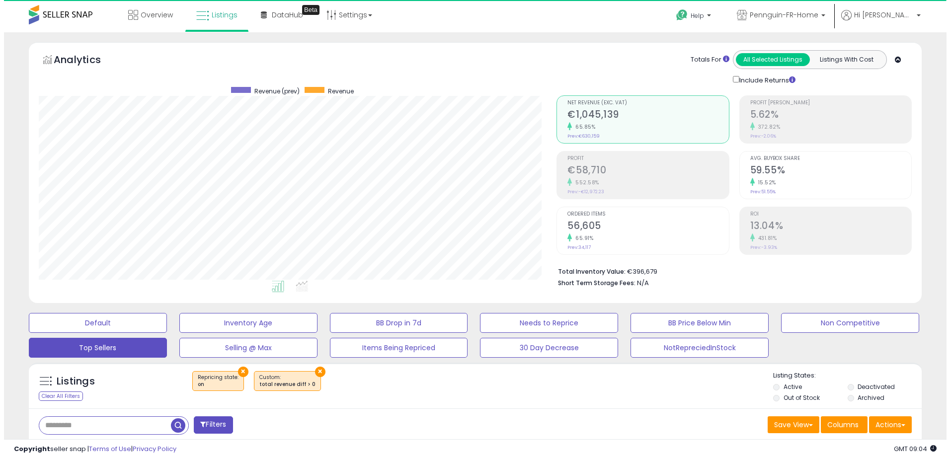
scroll to position [149, 0]
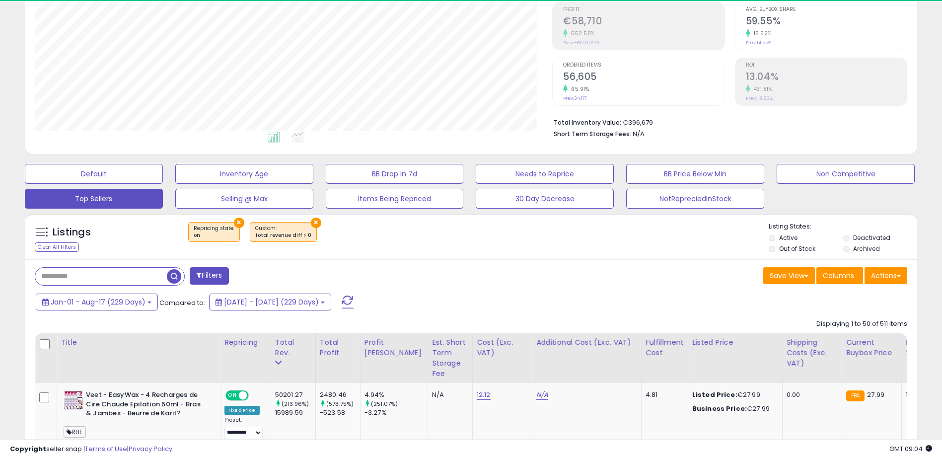
click at [230, 280] on div "Filters" at bounding box center [249, 277] width 444 height 20
click at [219, 278] on button "Filters" at bounding box center [209, 275] width 39 height 17
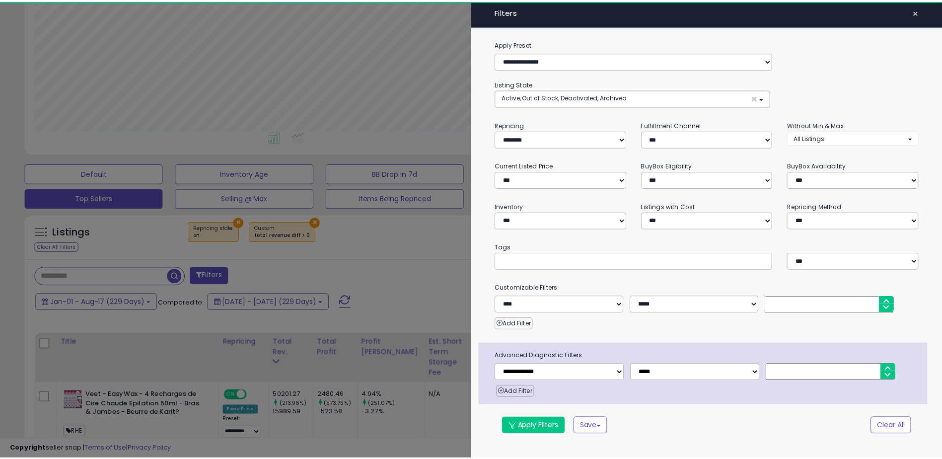
scroll to position [204, 522]
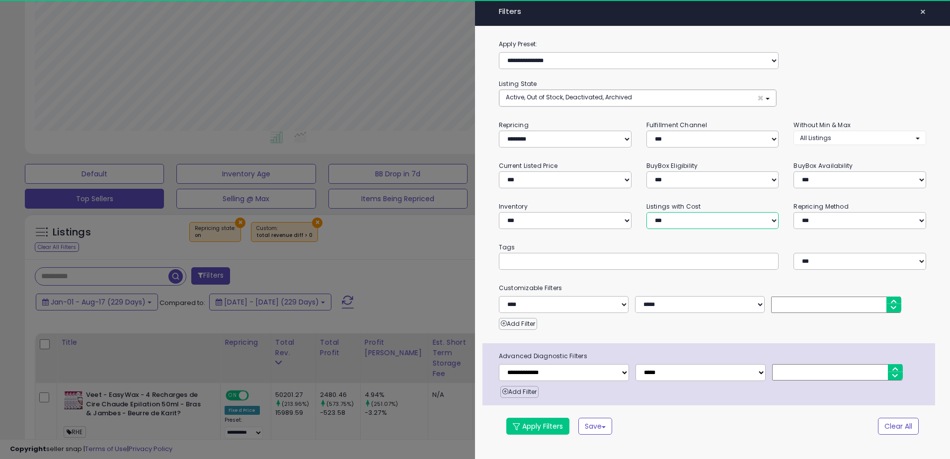
click at [624, 219] on select "**********" at bounding box center [712, 220] width 133 height 17
click at [618, 280] on select "**********" at bounding box center [564, 304] width 130 height 17
select select "**********"
click at [499, 280] on select "**********" at bounding box center [564, 304] width 130 height 17
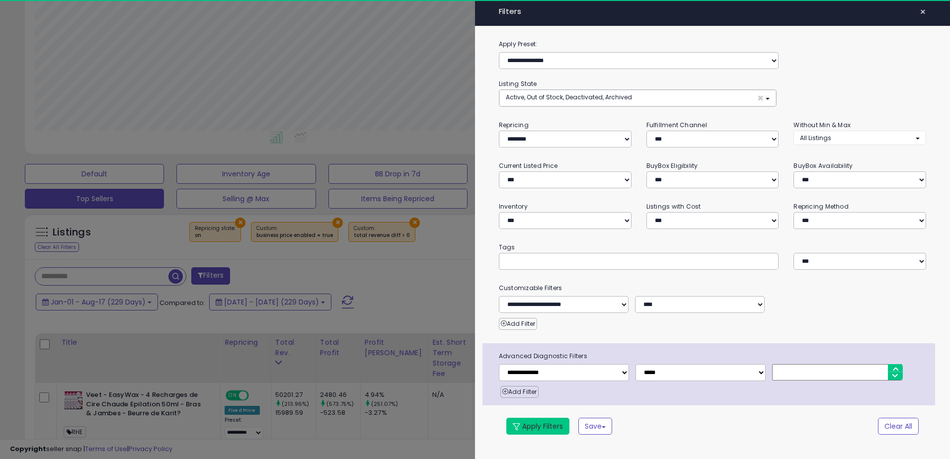
click at [534, 280] on button "Apply Filters" at bounding box center [537, 426] width 63 height 17
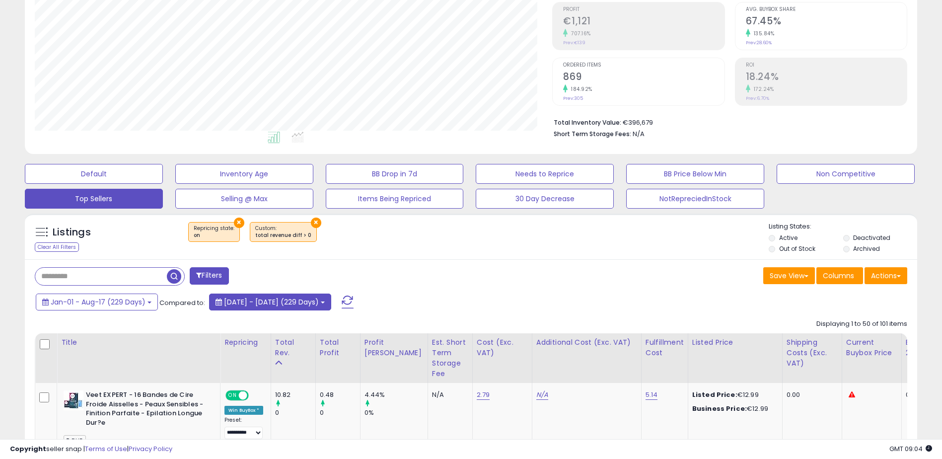
scroll to position [204, 518]
click at [331, 280] on button "[DATE] - [DATE] (229 Days)" at bounding box center [270, 302] width 122 height 17
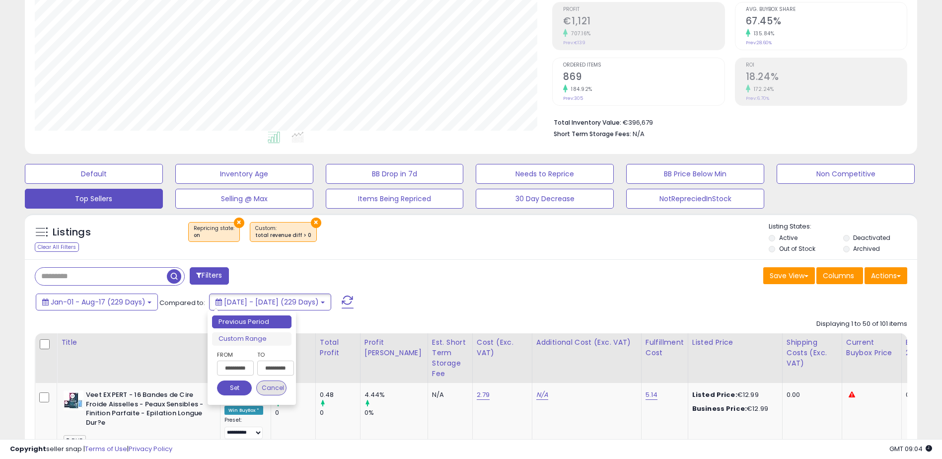
click at [283, 280] on button "Cancel" at bounding box center [271, 388] width 31 height 15
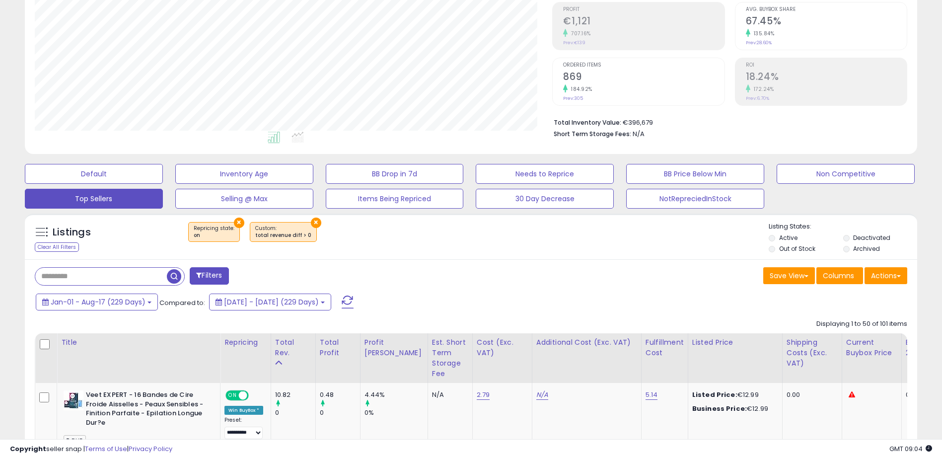
scroll to position [248, 0]
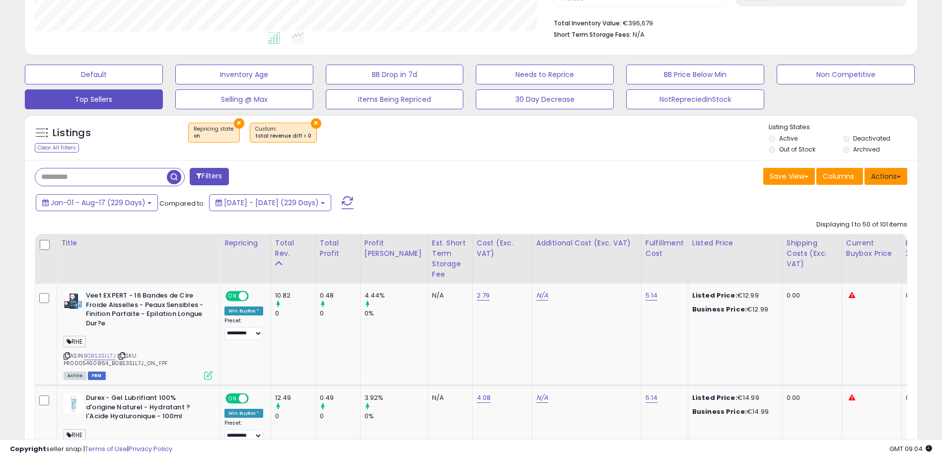
click at [624, 179] on button "Actions" at bounding box center [886, 176] width 43 height 17
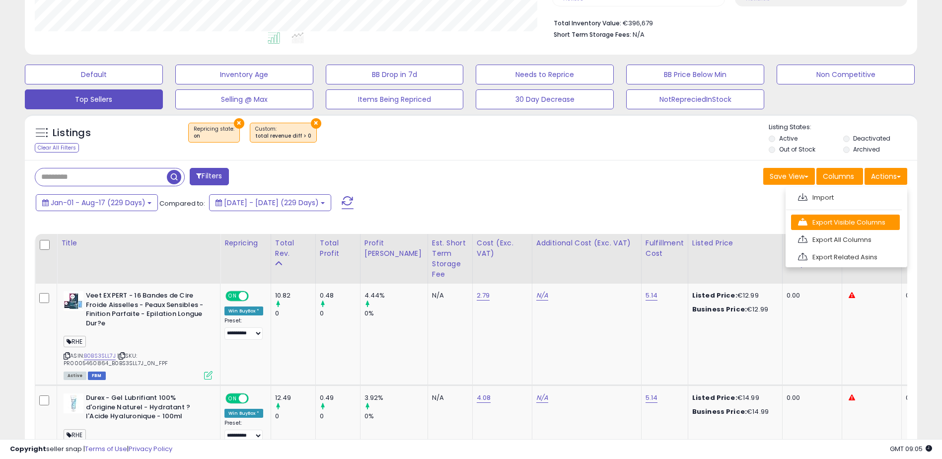
click at [624, 222] on link "Export Visible Columns" at bounding box center [845, 222] width 109 height 15
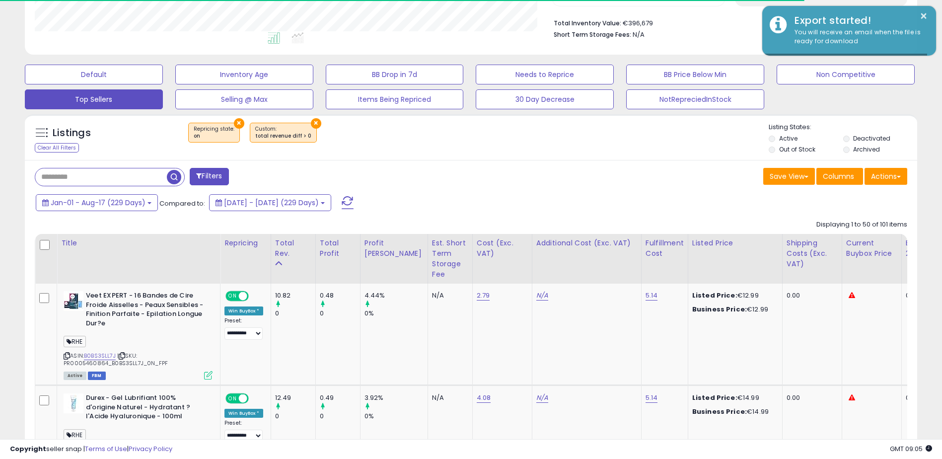
click at [624, 183] on div "Save View Save As New View Columns Actions [GEOGRAPHIC_DATA]" at bounding box center [693, 177] width 444 height 19
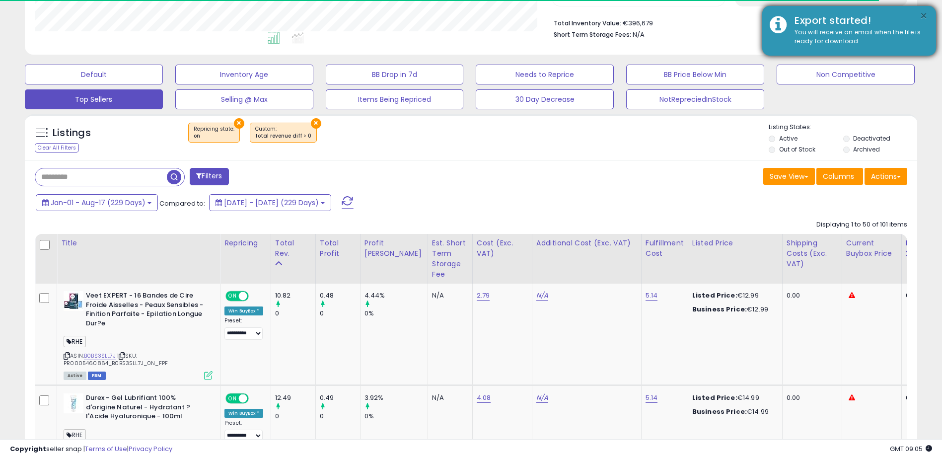
click at [624, 16] on button "×" at bounding box center [924, 16] width 8 height 12
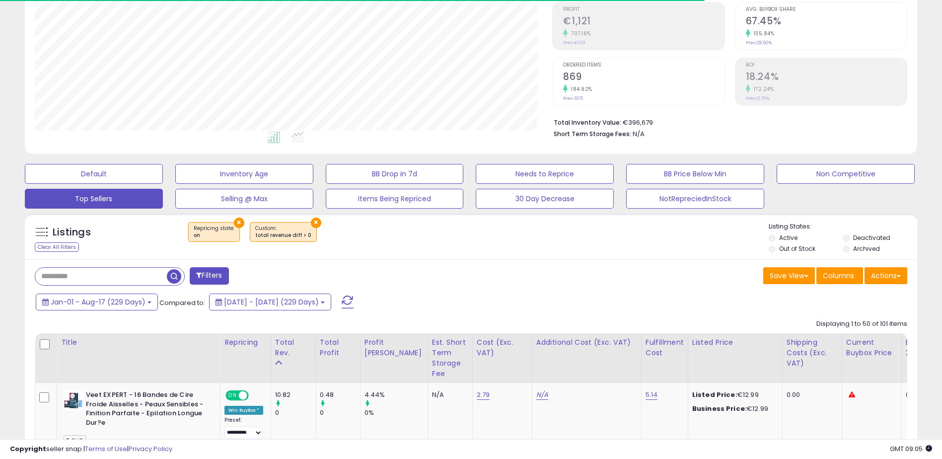
scroll to position [0, 0]
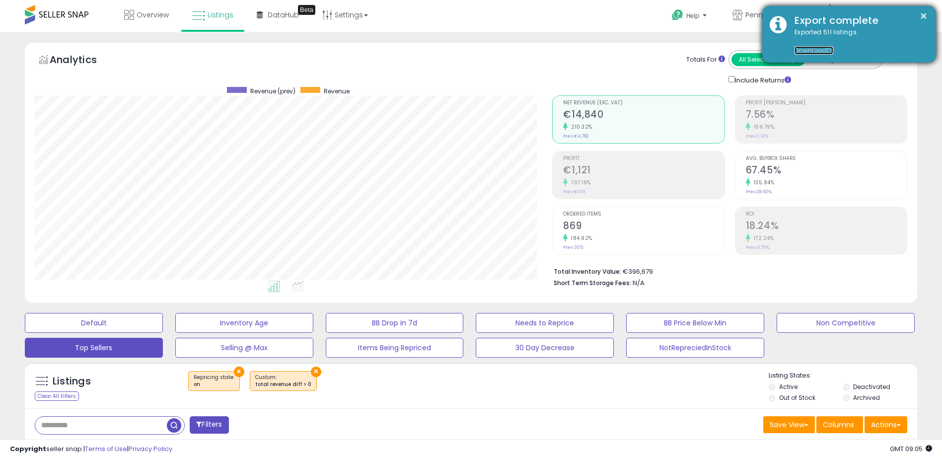
click at [624, 50] on link "Download" at bounding box center [814, 50] width 39 height 8
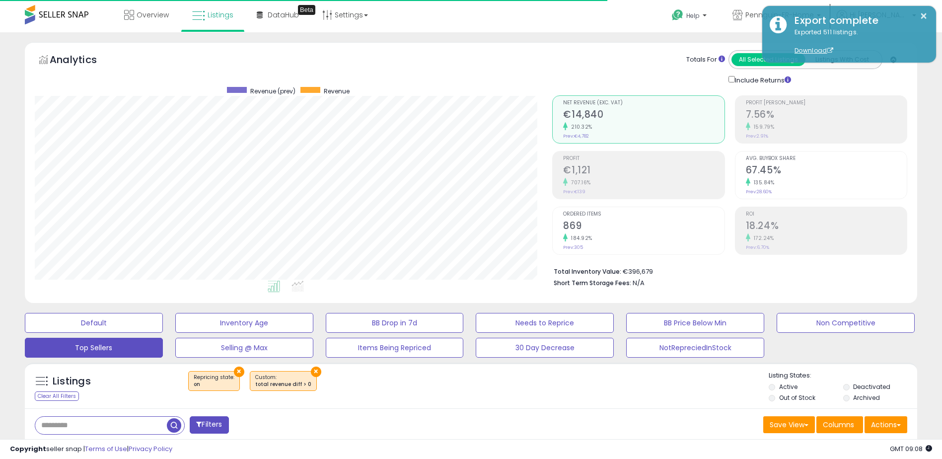
click at [597, 44] on div "Analytics Totals For All Selected Listings Listings With Cost Include Returns" at bounding box center [471, 172] width 893 height 261
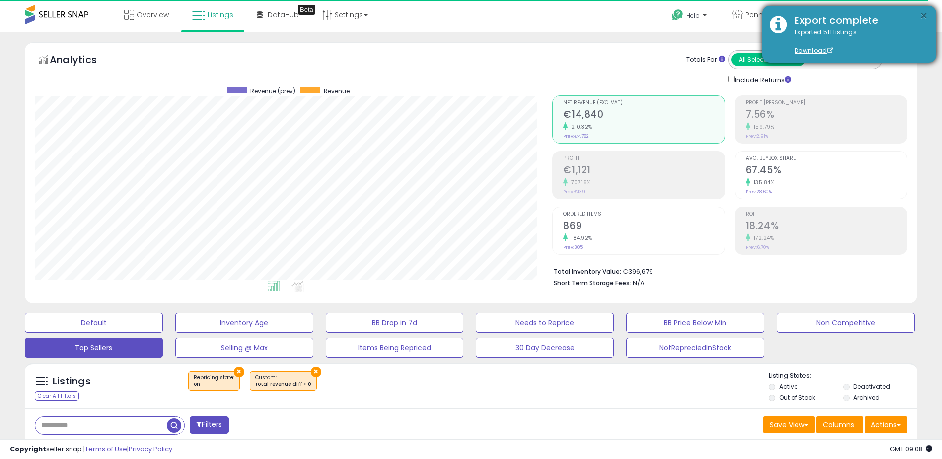
click at [624, 18] on button "×" at bounding box center [924, 16] width 8 height 12
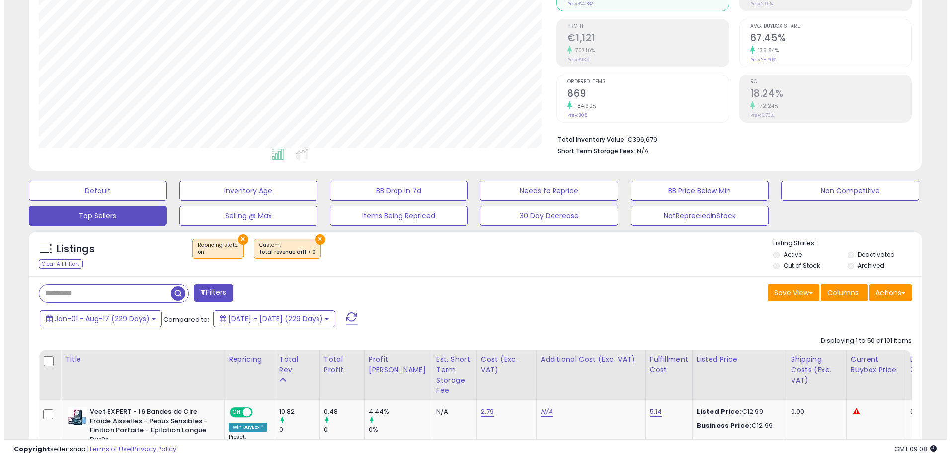
scroll to position [248, 0]
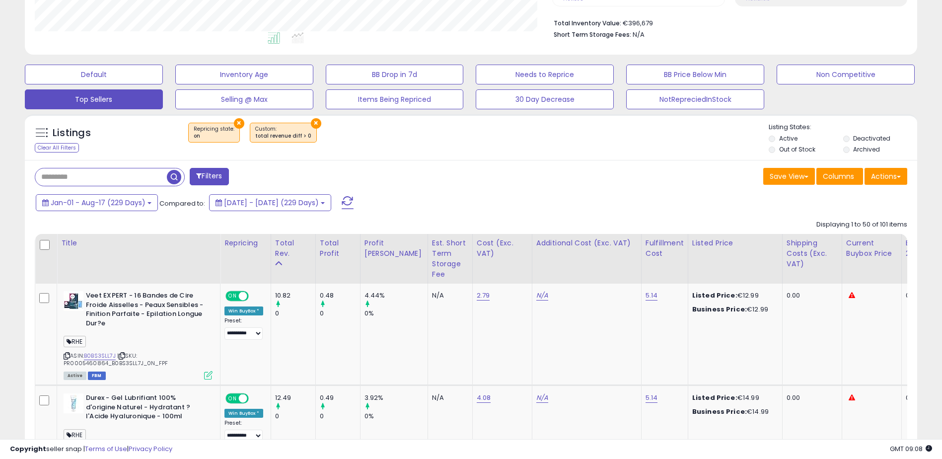
click at [215, 178] on button "Filters" at bounding box center [209, 176] width 39 height 17
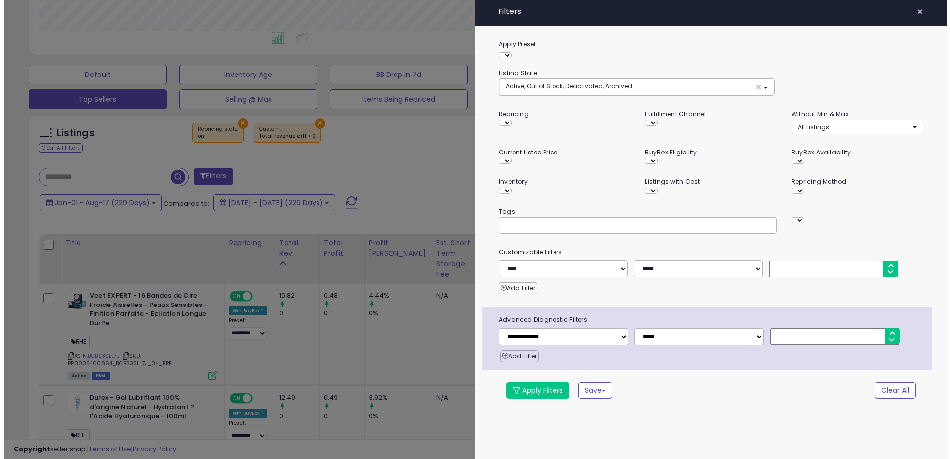
scroll to position [204, 522]
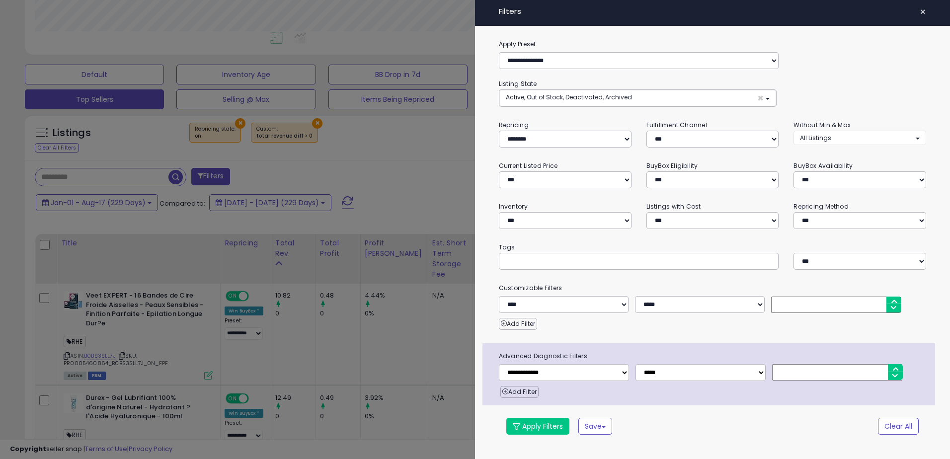
click at [458, 164] on div at bounding box center [475, 229] width 950 height 459
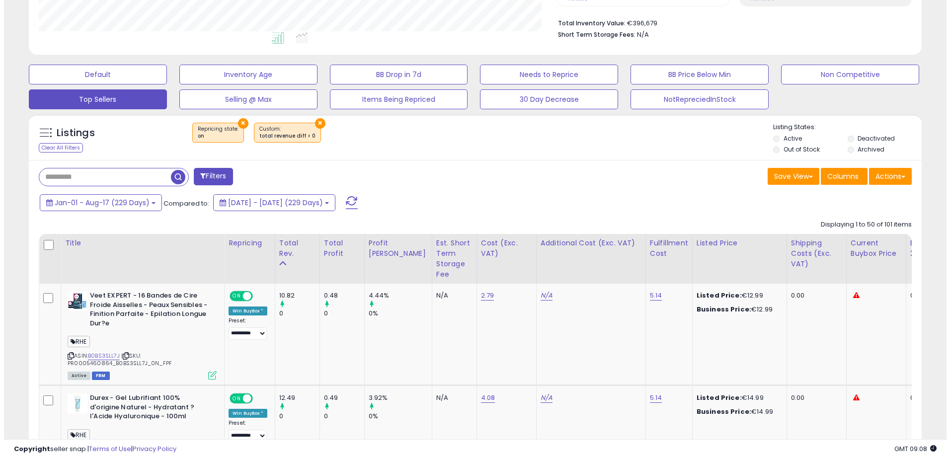
scroll to position [204, 518]
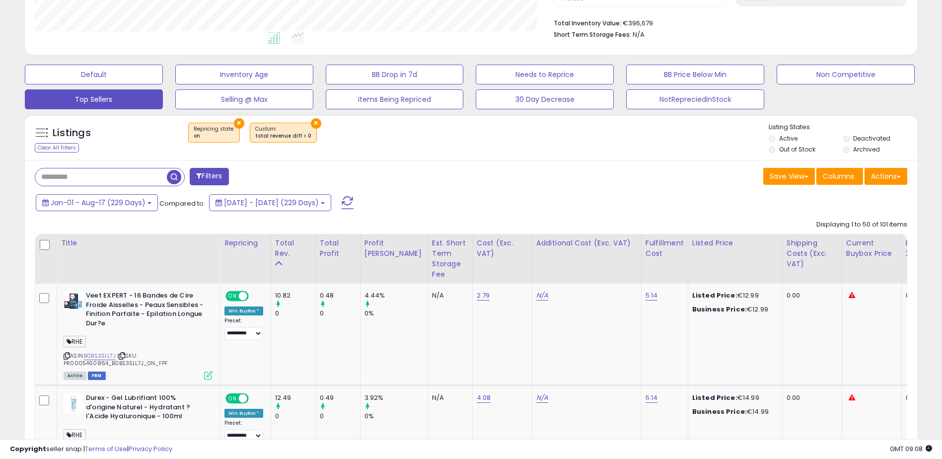
click at [220, 178] on button "Filters" at bounding box center [209, 176] width 39 height 17
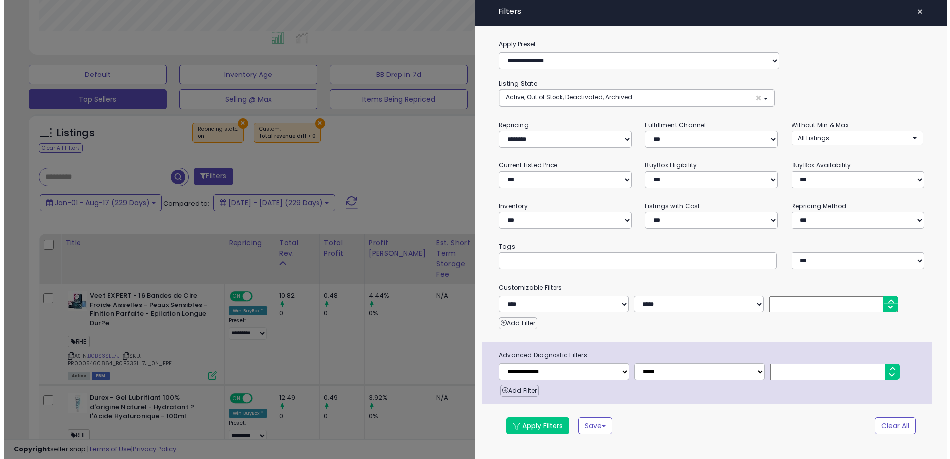
scroll to position [204, 522]
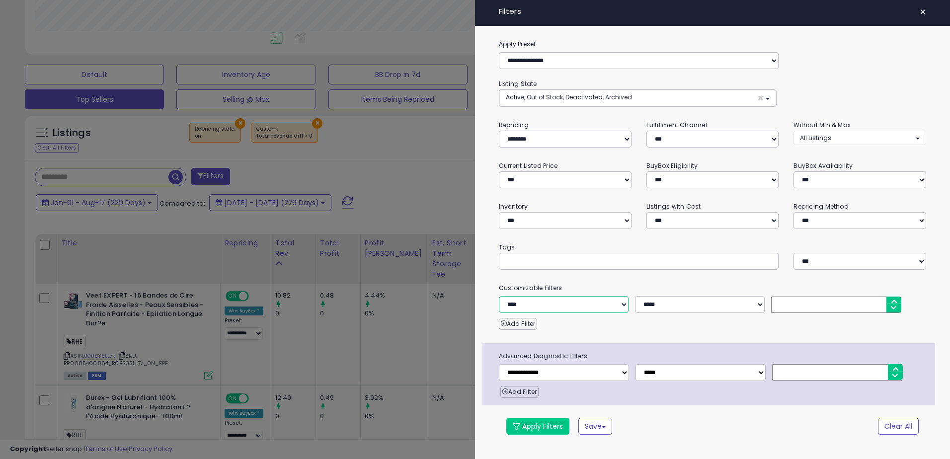
click at [607, 280] on select "**********" at bounding box center [564, 304] width 130 height 17
select select "**********"
click at [499, 280] on select "**********" at bounding box center [564, 304] width 130 height 17
click at [624, 280] on select "**** ***** ****" at bounding box center [700, 304] width 130 height 17
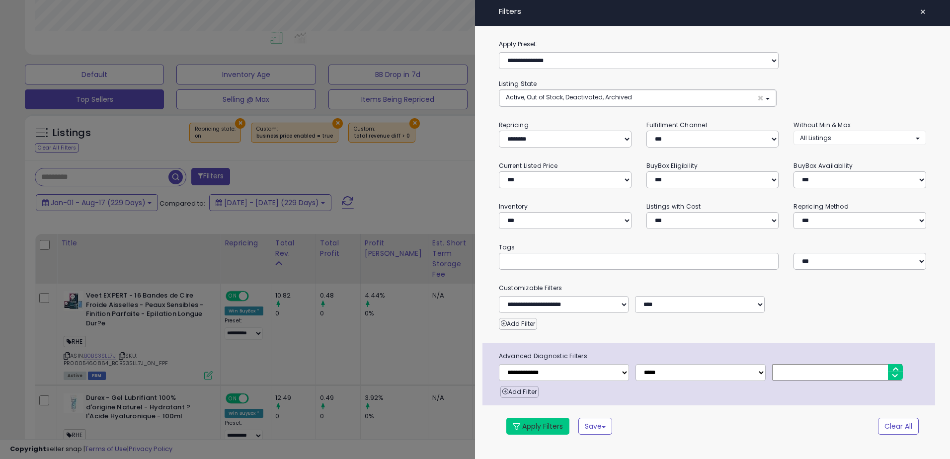
click at [535, 280] on button "Apply Filters" at bounding box center [537, 426] width 63 height 17
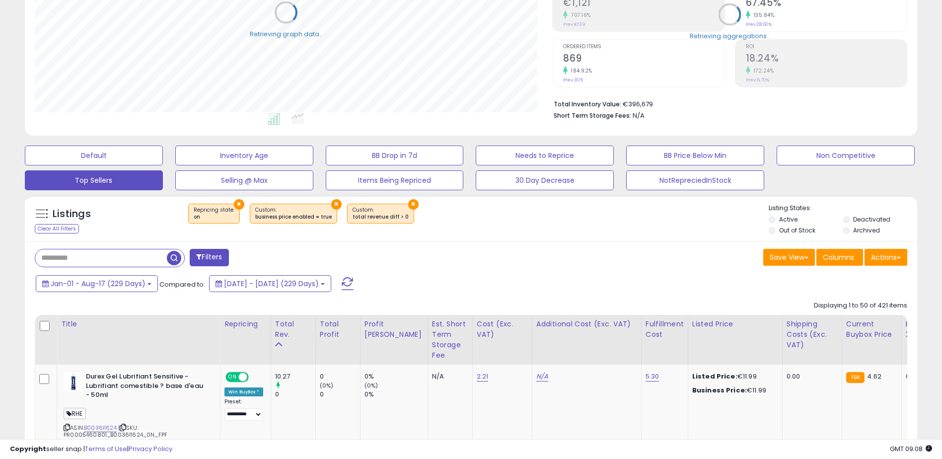
scroll to position [496610, 496296]
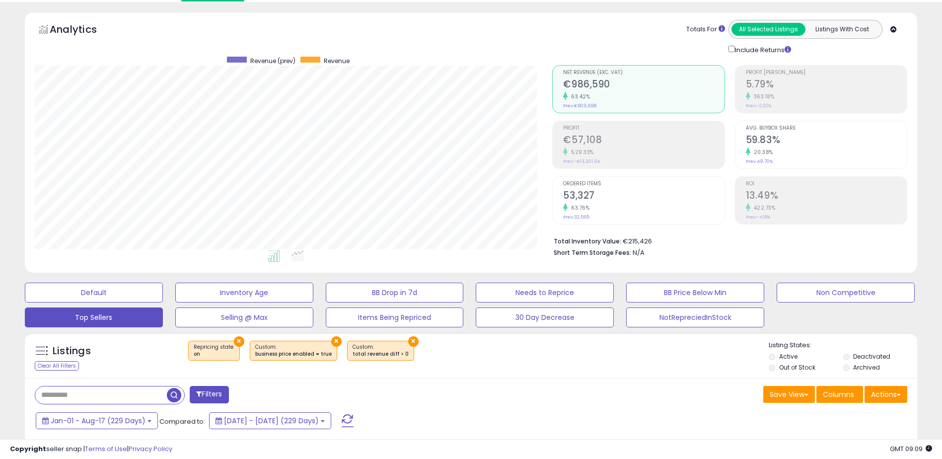
scroll to position [50, 0]
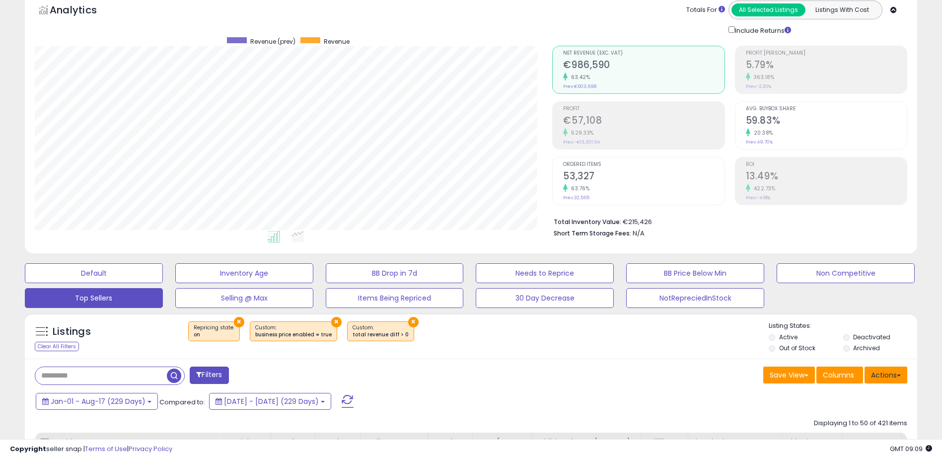
click at [624, 280] on button "Actions" at bounding box center [886, 375] width 43 height 17
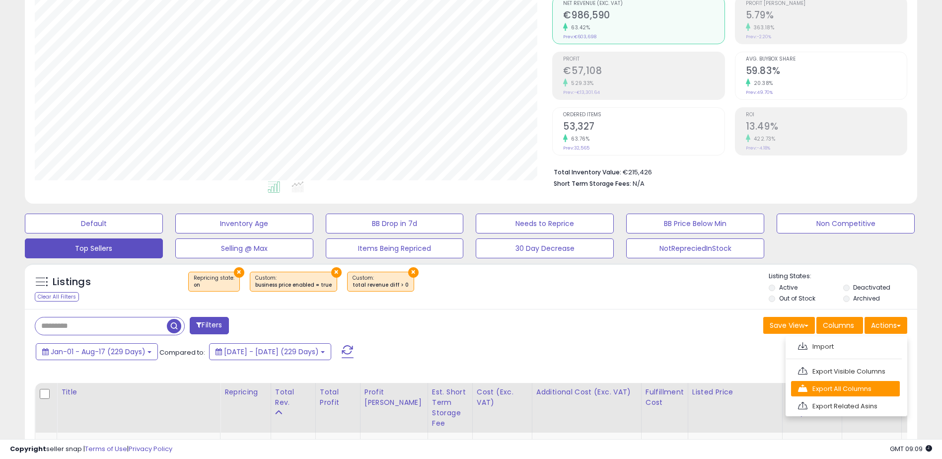
click at [624, 280] on link "Export All Columns" at bounding box center [845, 388] width 109 height 15
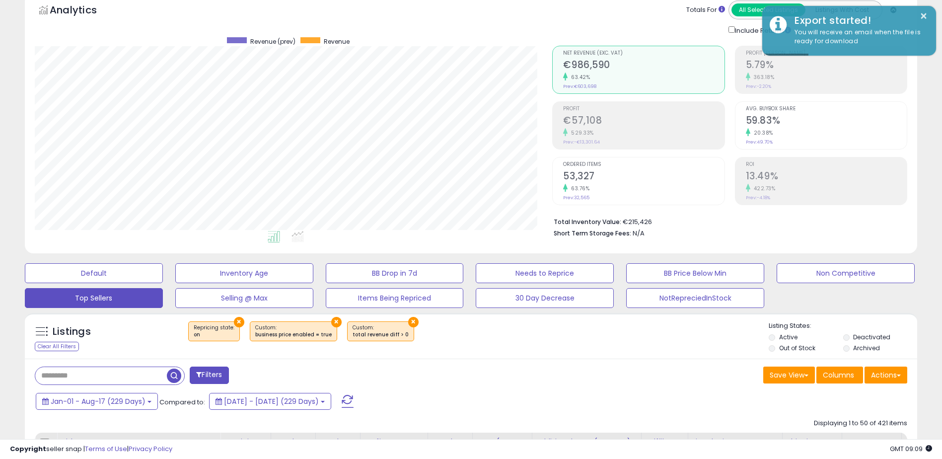
scroll to position [0, 0]
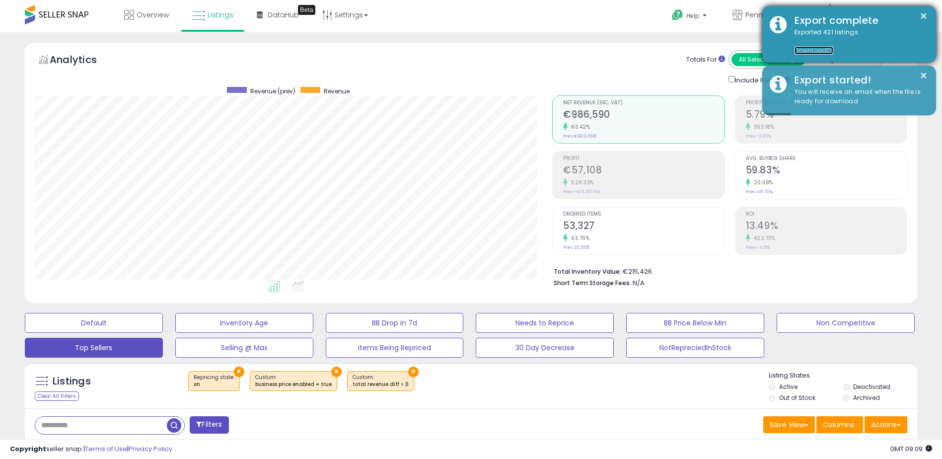
click at [624, 51] on link "Download" at bounding box center [814, 50] width 39 height 8
